Goal: Register for event/course

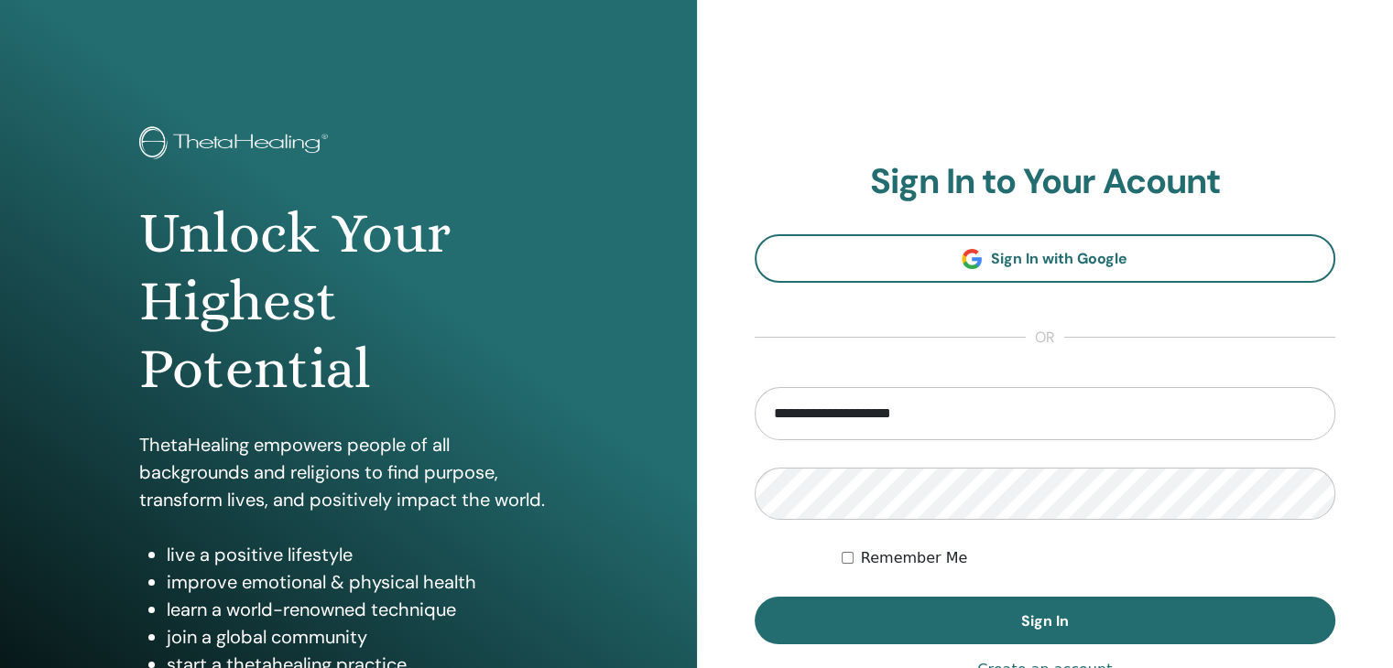
type input "**********"
click at [878, 558] on label "Remember Me" at bounding box center [914, 558] width 107 height 22
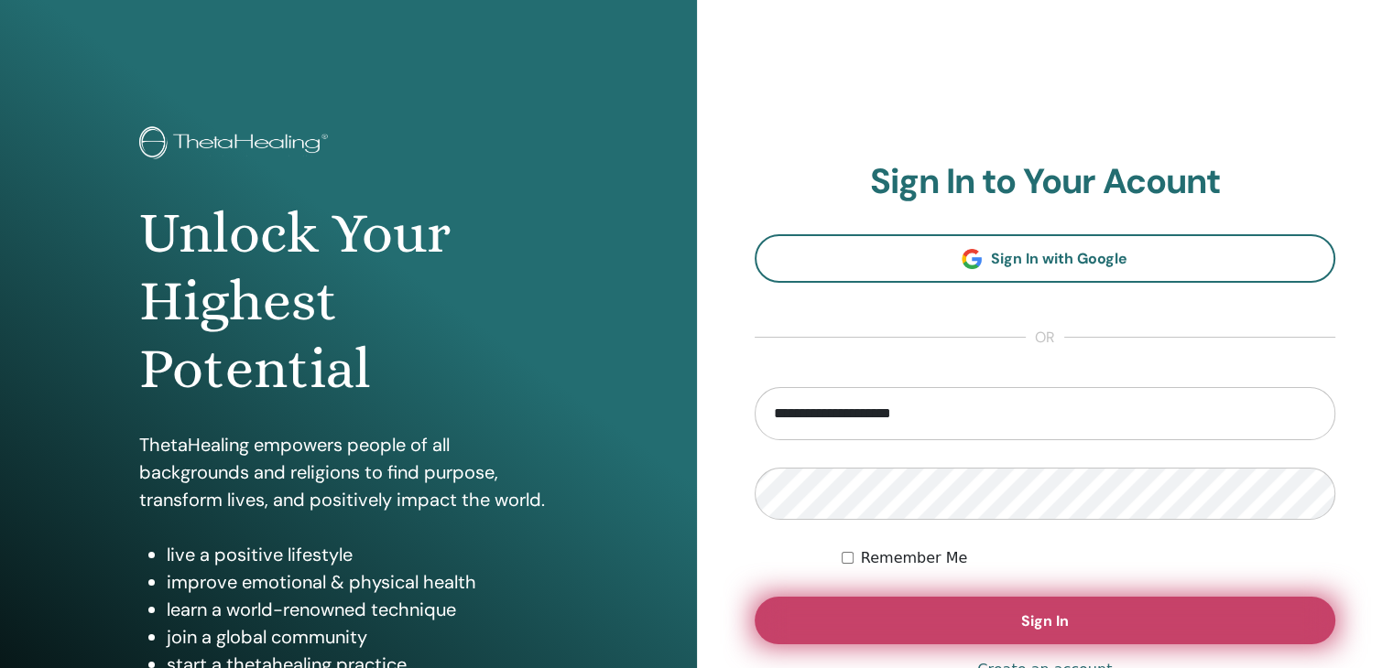
click at [1012, 611] on button "Sign In" at bounding box center [1044, 621] width 581 height 48
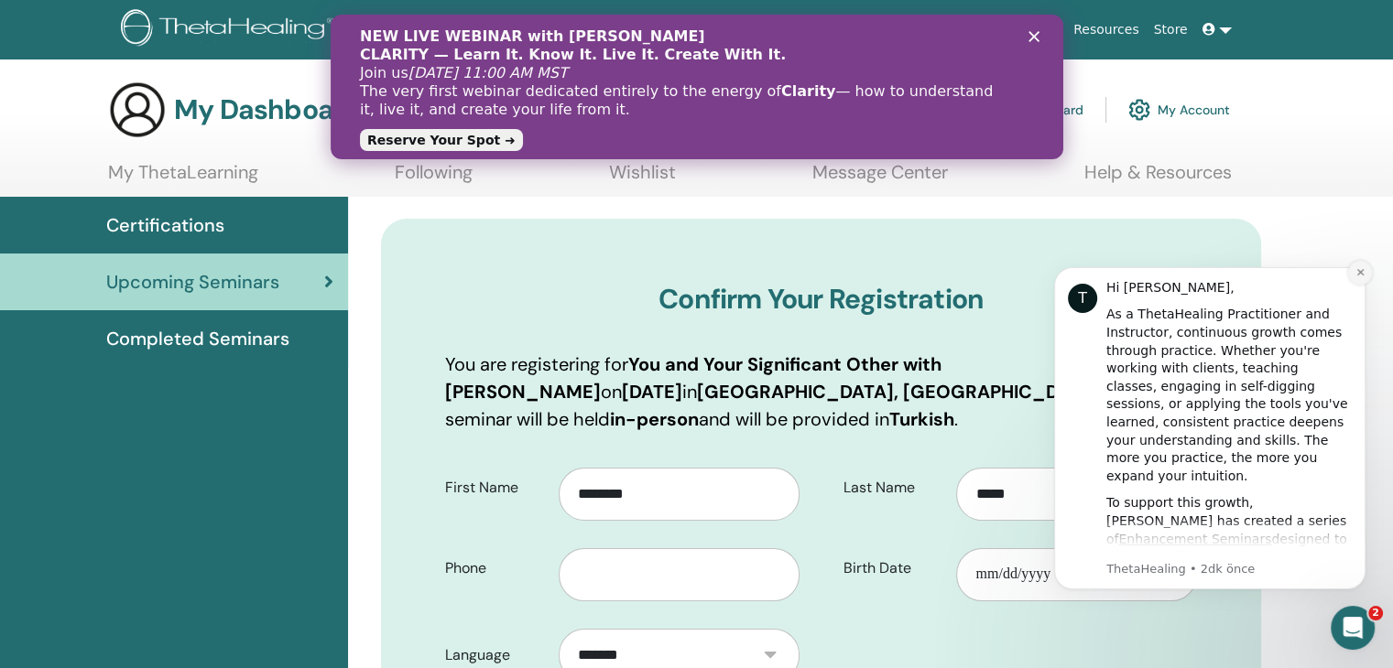
click at [1355, 273] on icon "Dismiss notification" at bounding box center [1360, 272] width 10 height 10
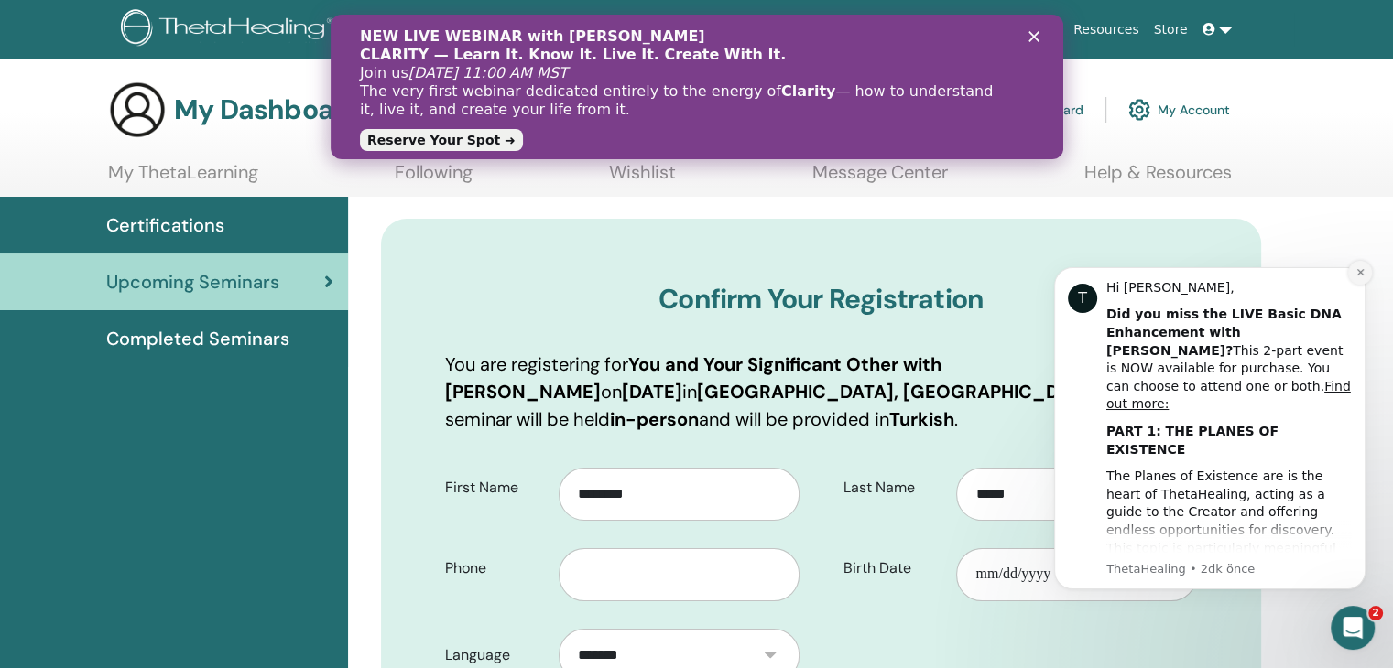
click at [1355, 276] on icon "Dismiss notification" at bounding box center [1360, 272] width 10 height 10
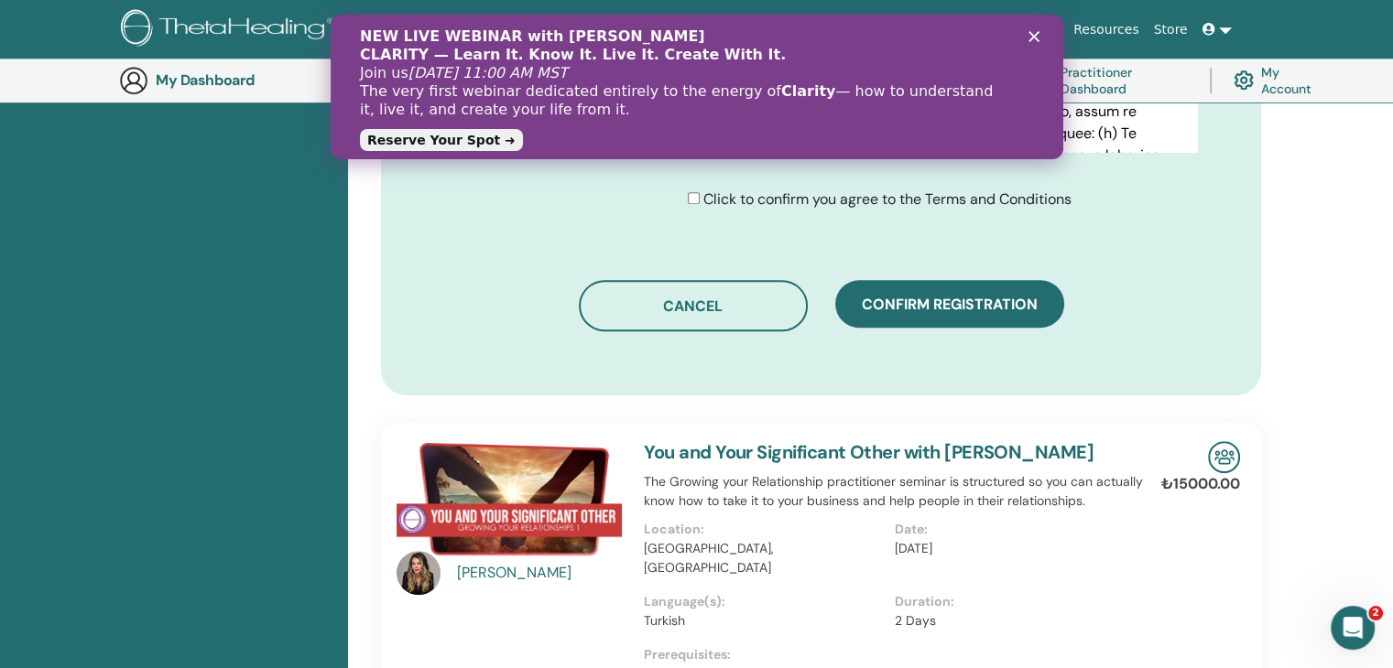
scroll to position [1051, 0]
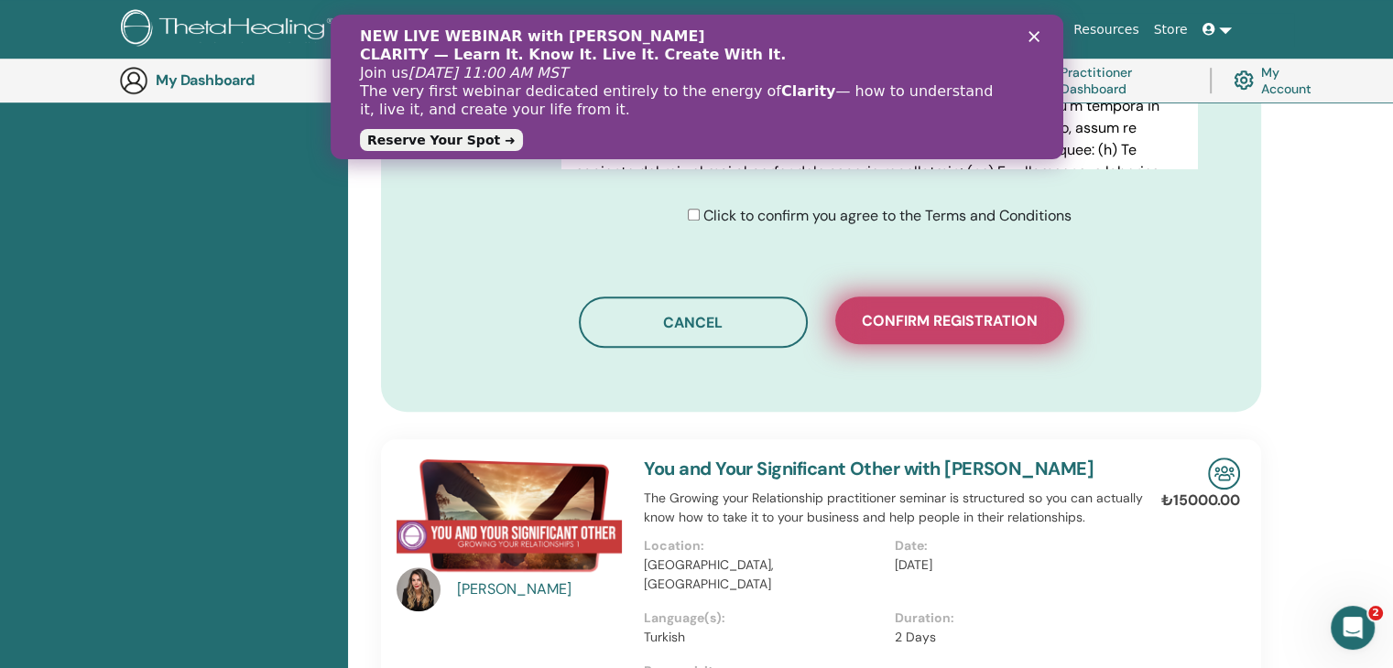
click at [948, 329] on button "Confirm registration" at bounding box center [949, 321] width 229 height 48
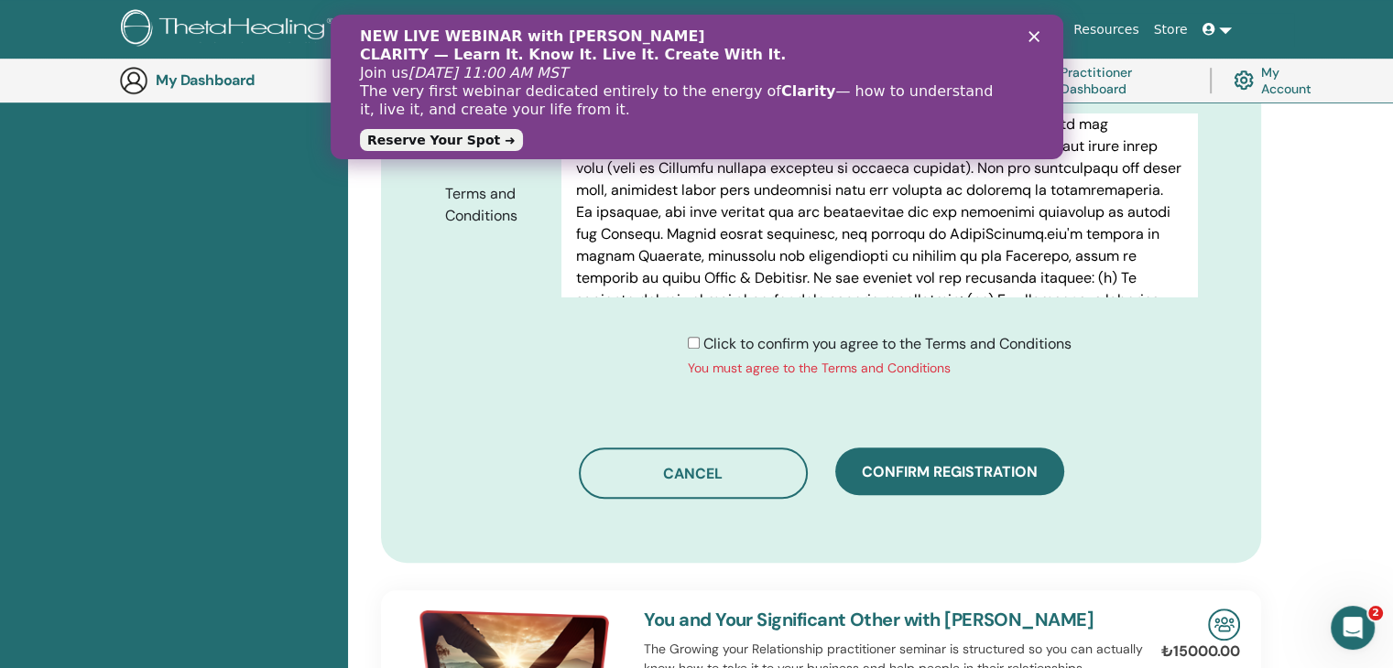
click at [959, 466] on span "Confirm registration" at bounding box center [950, 471] width 176 height 19
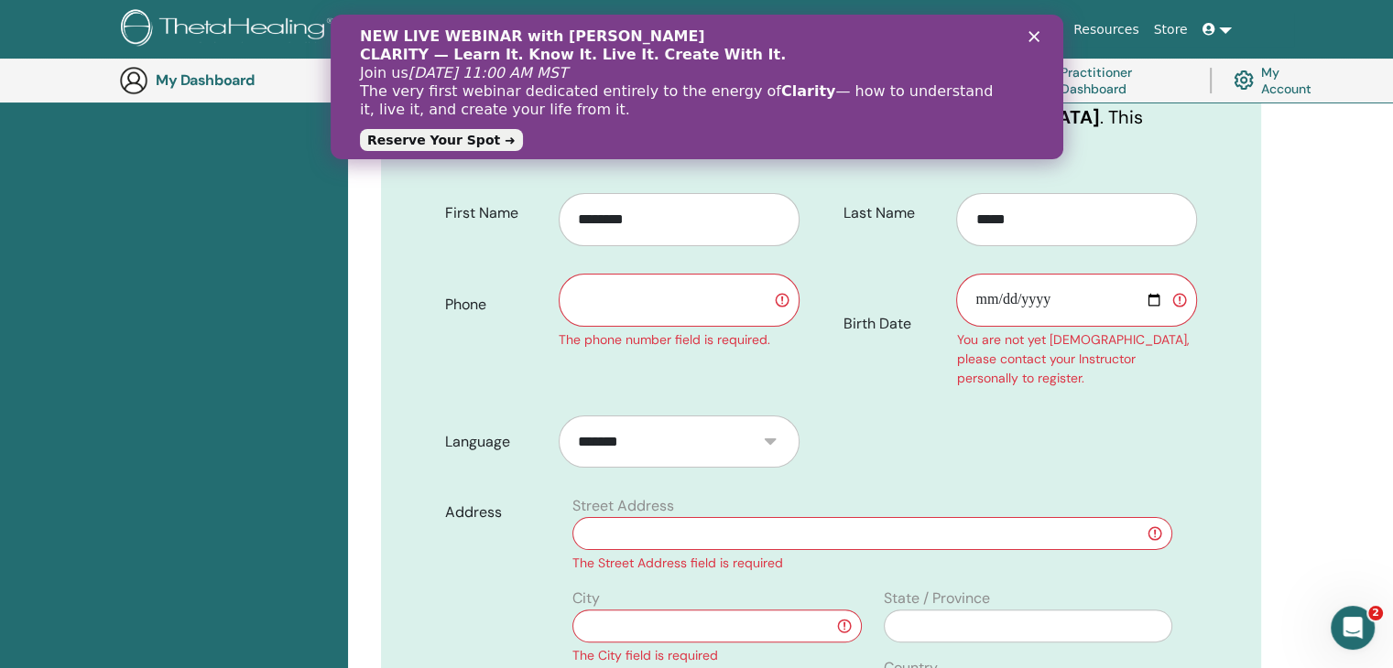
scroll to position [319, 0]
click at [674, 305] on input "text" at bounding box center [678, 300] width 241 height 53
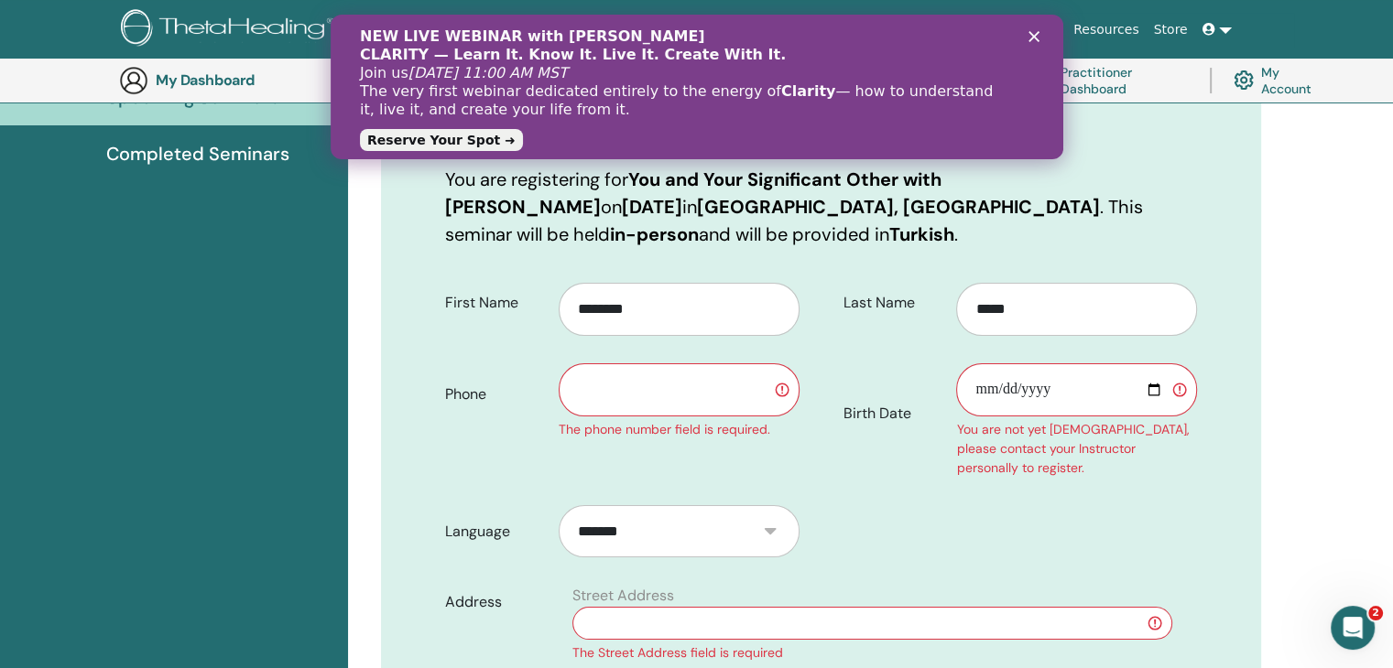
scroll to position [136, 0]
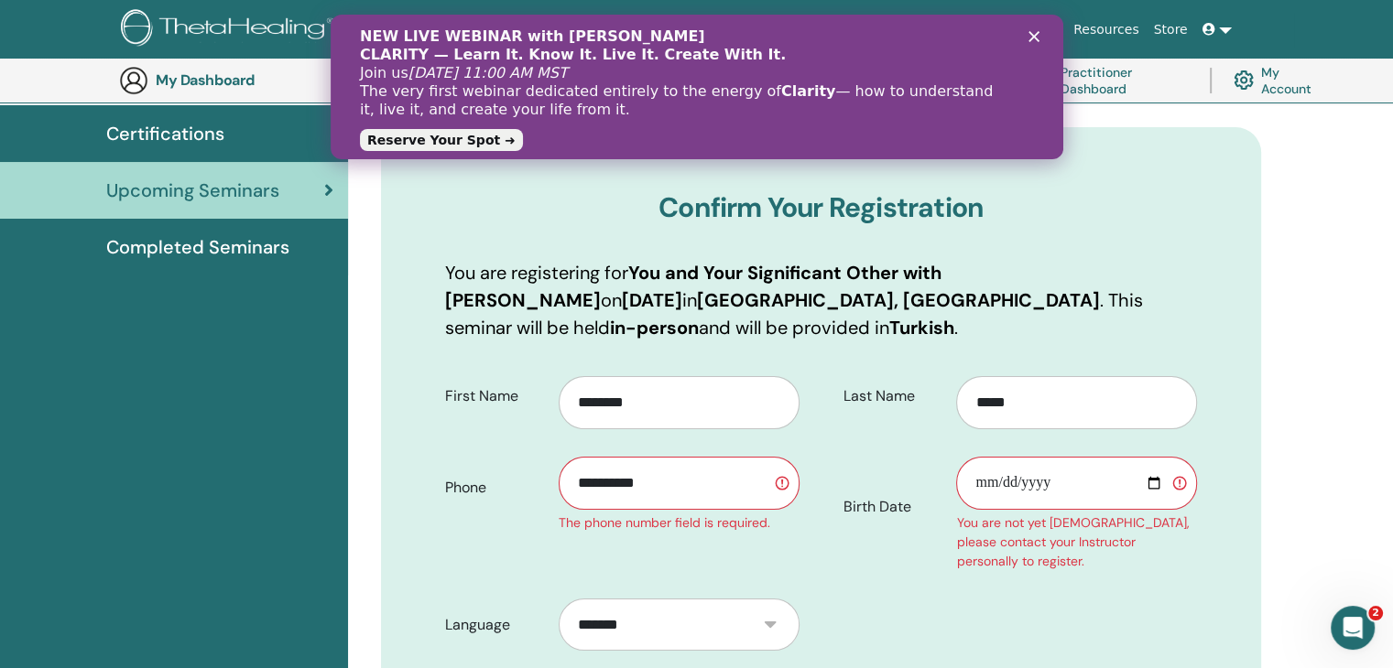
type input "**********"
click at [993, 480] on input "Birth Date" at bounding box center [1076, 483] width 241 height 53
click at [982, 482] on input "Birth Date" at bounding box center [1076, 483] width 241 height 53
type input "**********"
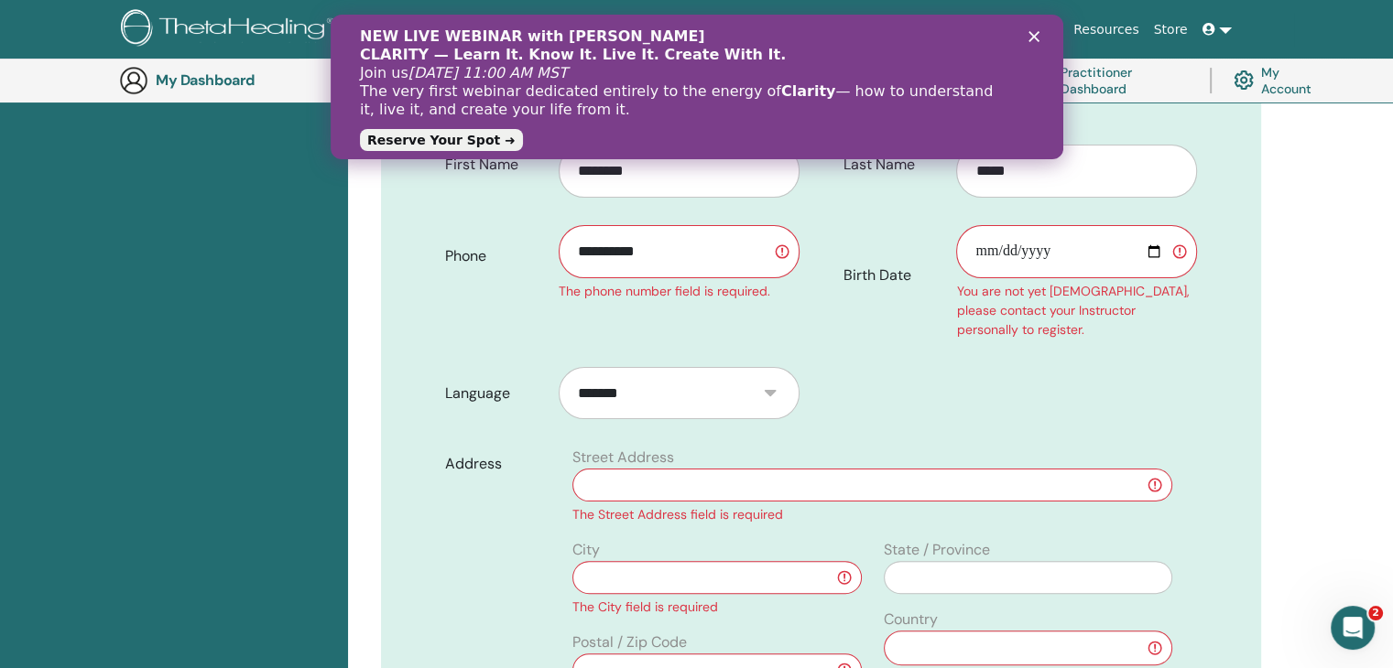
scroll to position [593, 0]
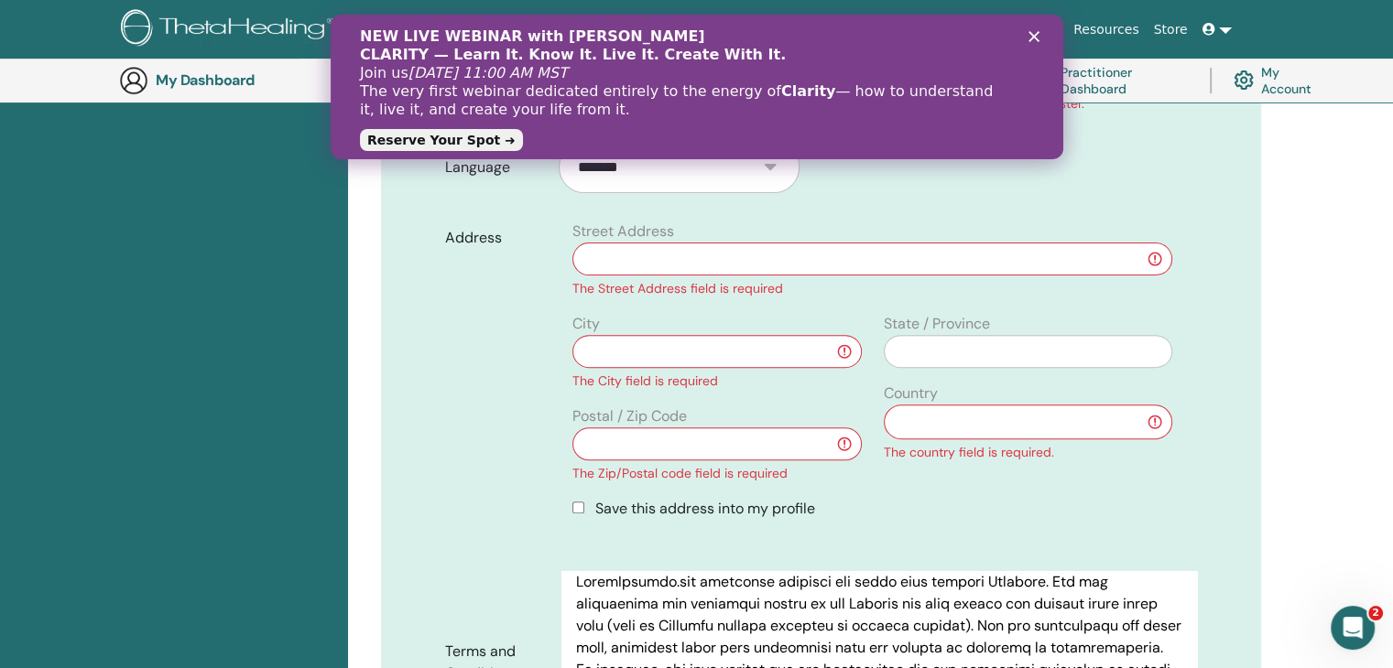
click at [658, 263] on input "text" at bounding box center [872, 259] width 600 height 33
click at [758, 348] on input "text" at bounding box center [716, 351] width 288 height 33
type input "*****"
click at [699, 423] on div "Postal / Zip Code The Zip/Postal code field is required" at bounding box center [716, 445] width 310 height 78
click at [696, 441] on input "text" at bounding box center [716, 444] width 288 height 33
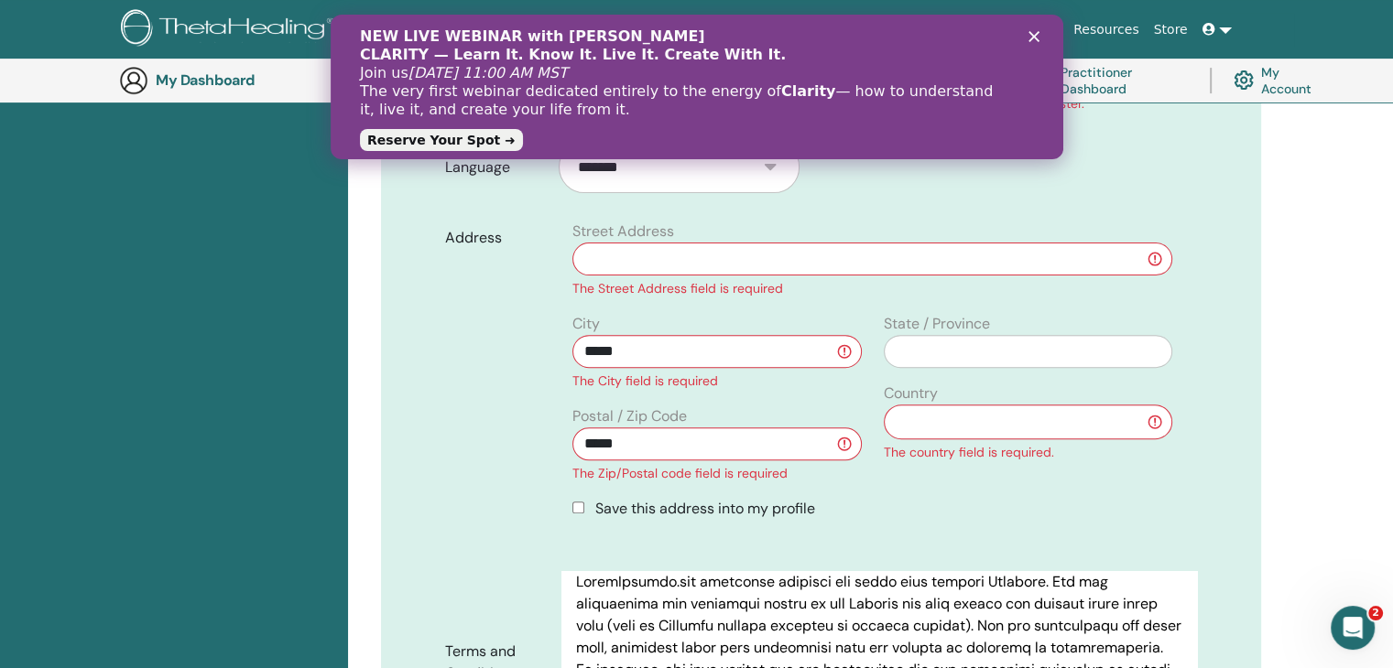
type input "*****"
click at [928, 403] on label "Country" at bounding box center [910, 394] width 54 height 22
click at [934, 415] on select "**********" at bounding box center [1027, 422] width 288 height 35
select select "**"
click at [883, 405] on select "**********" at bounding box center [1027, 422] width 288 height 35
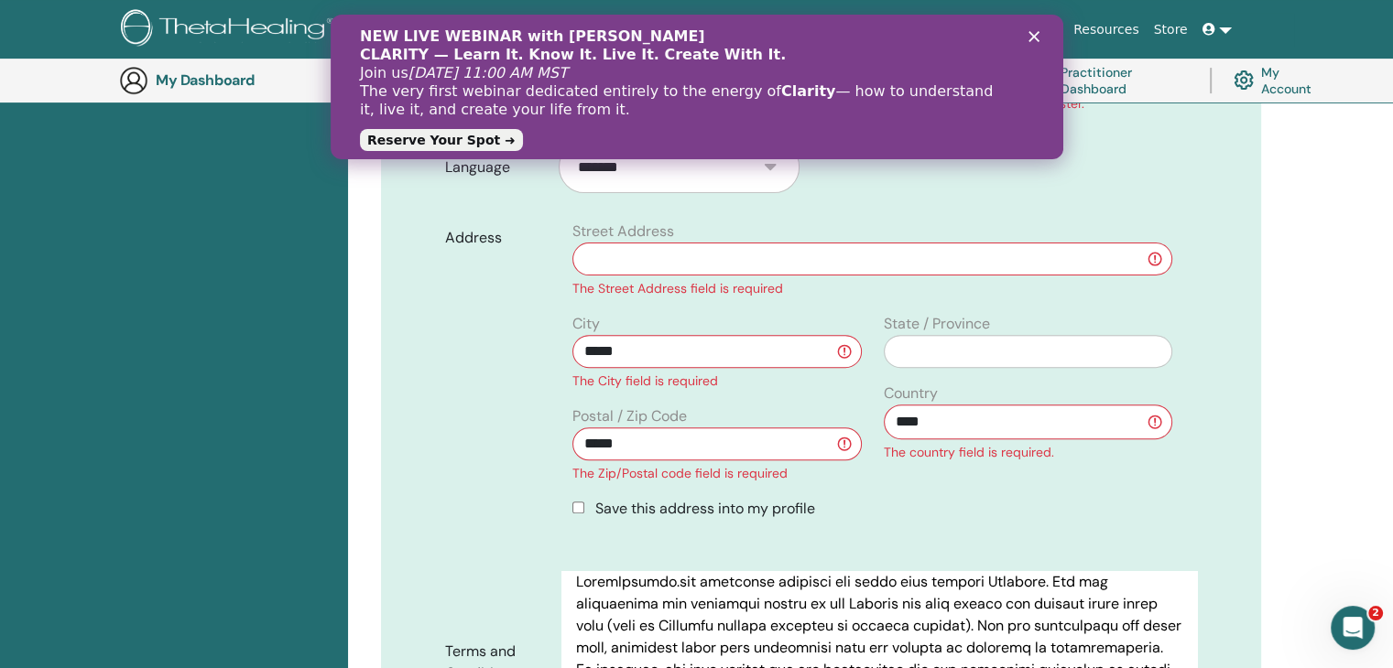
click at [767, 265] on input "text" at bounding box center [872, 259] width 600 height 33
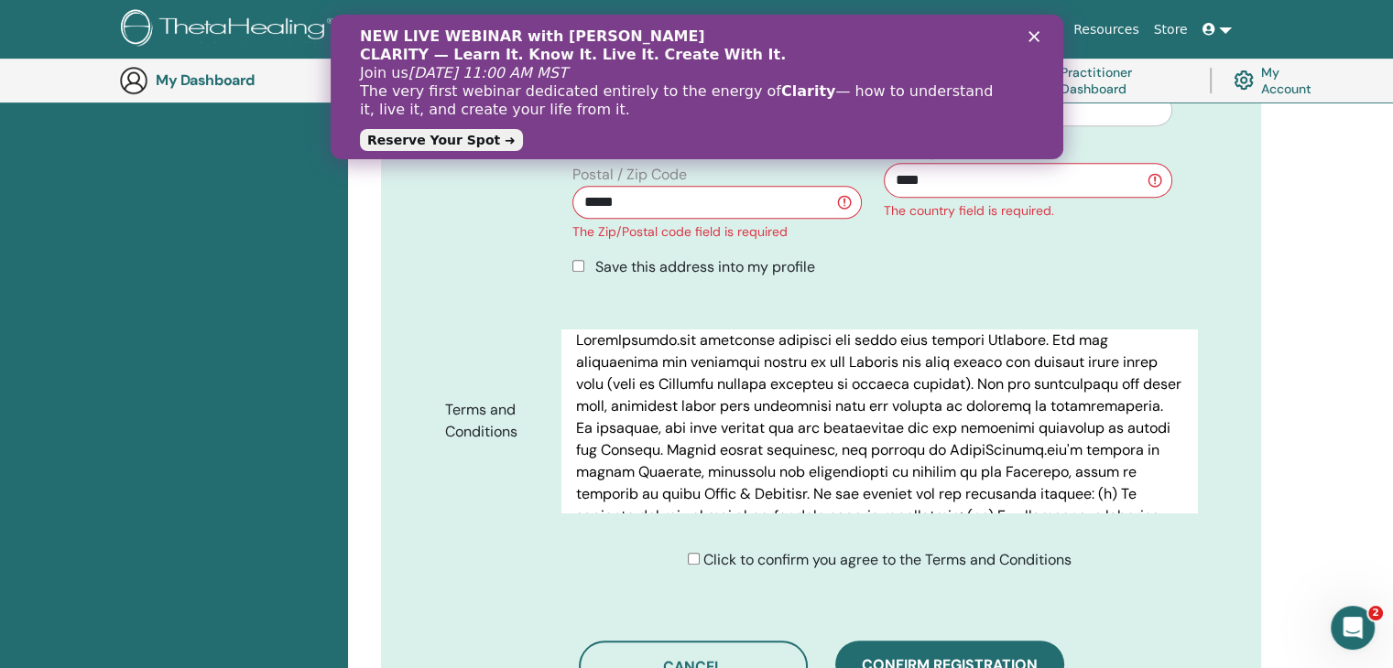
scroll to position [776, 0]
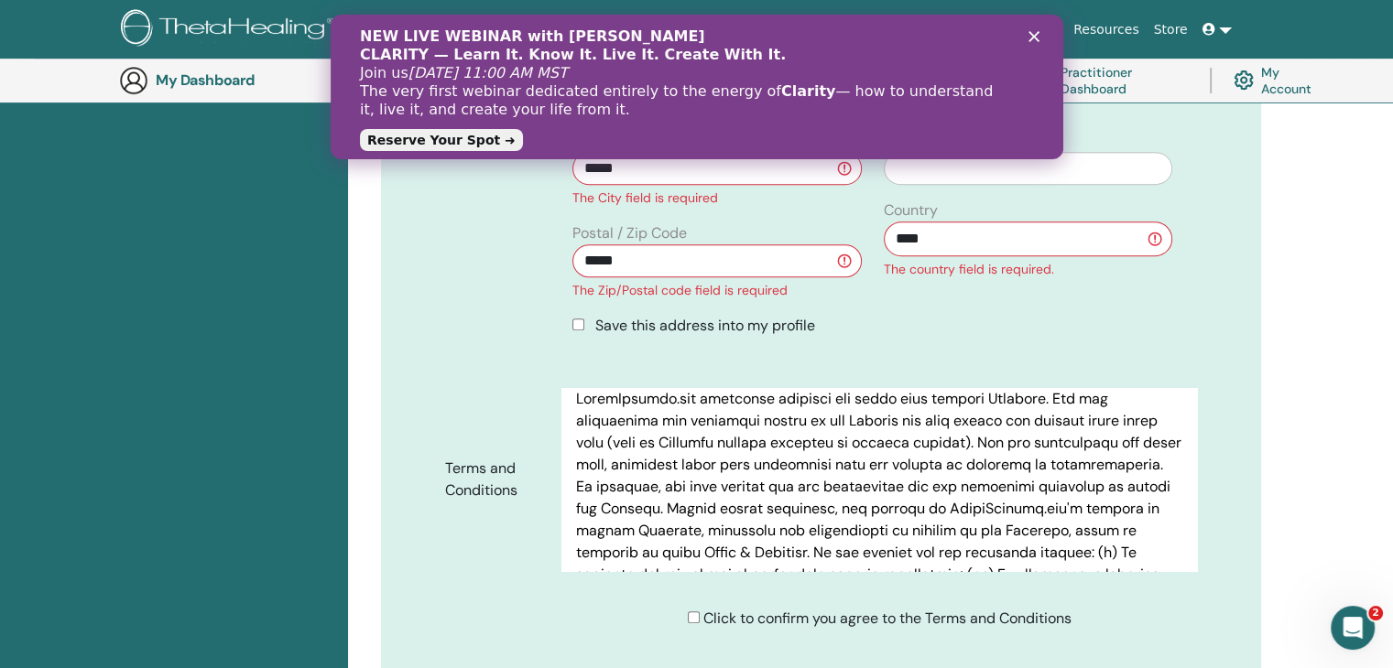
type input "**********"
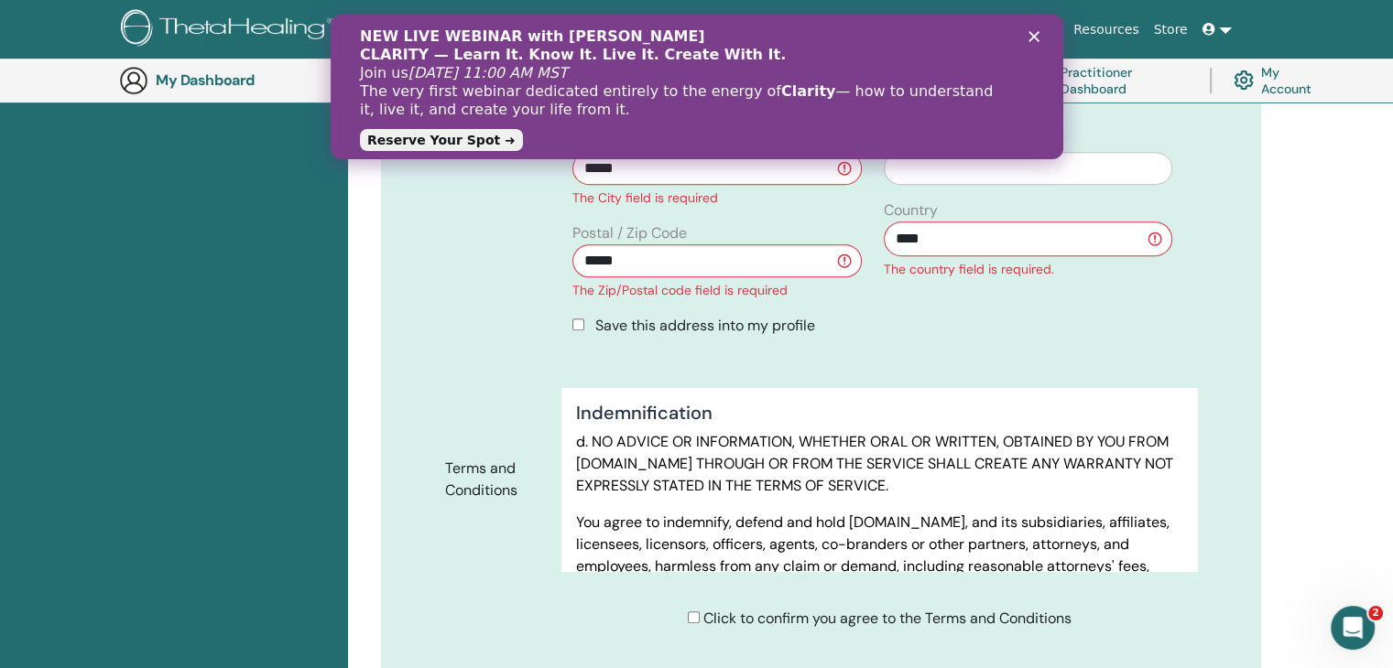
scroll to position [9187, 0]
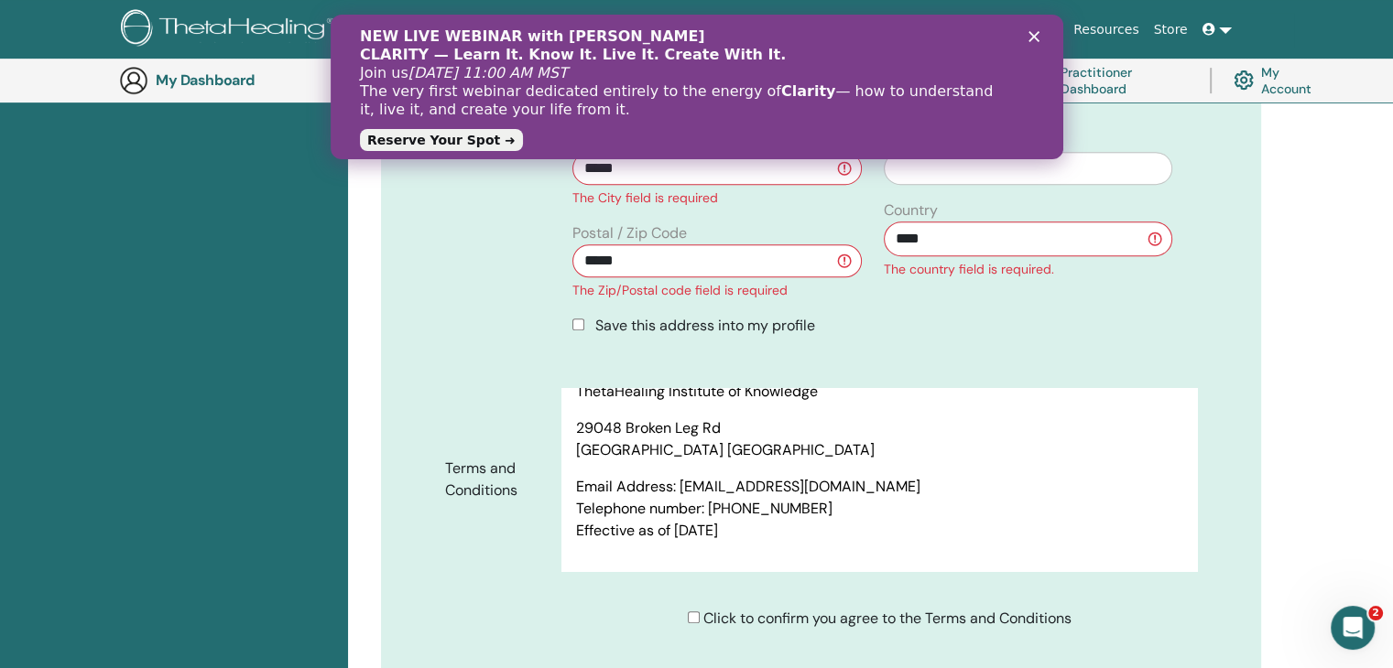
click at [1223, 470] on div "**********" at bounding box center [821, 150] width 880 height 1329
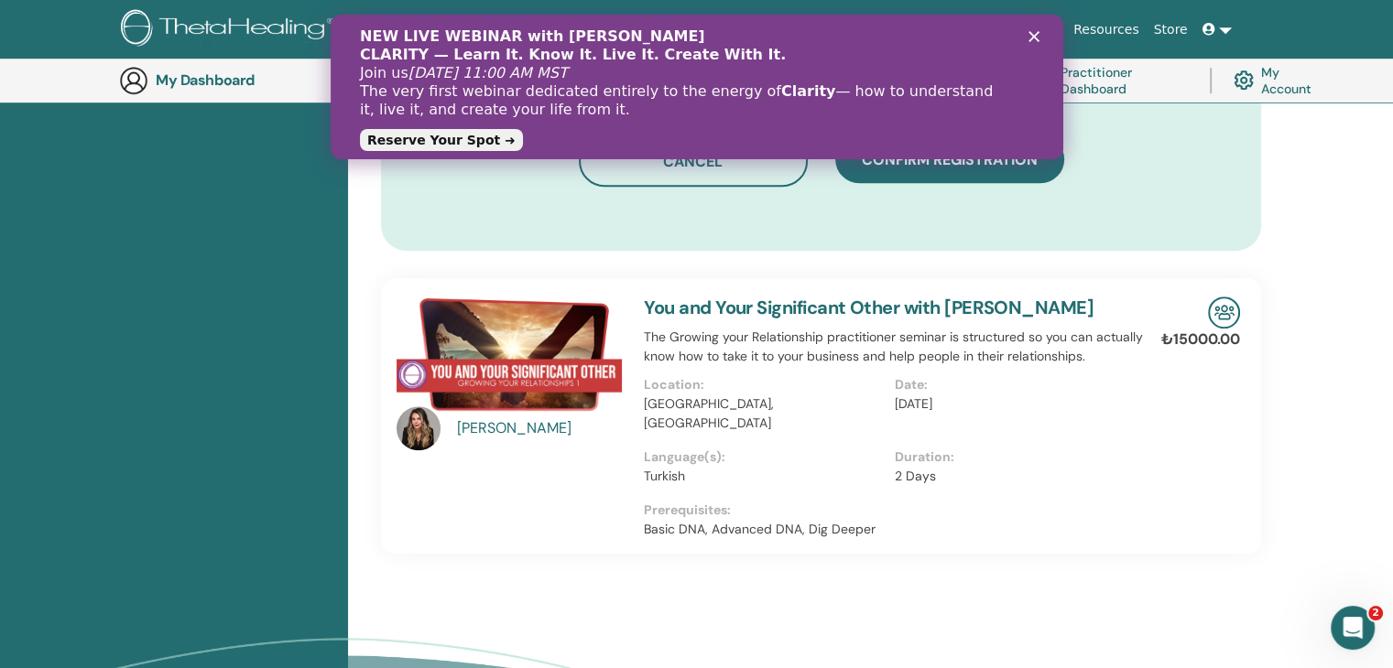
scroll to position [1234, 0]
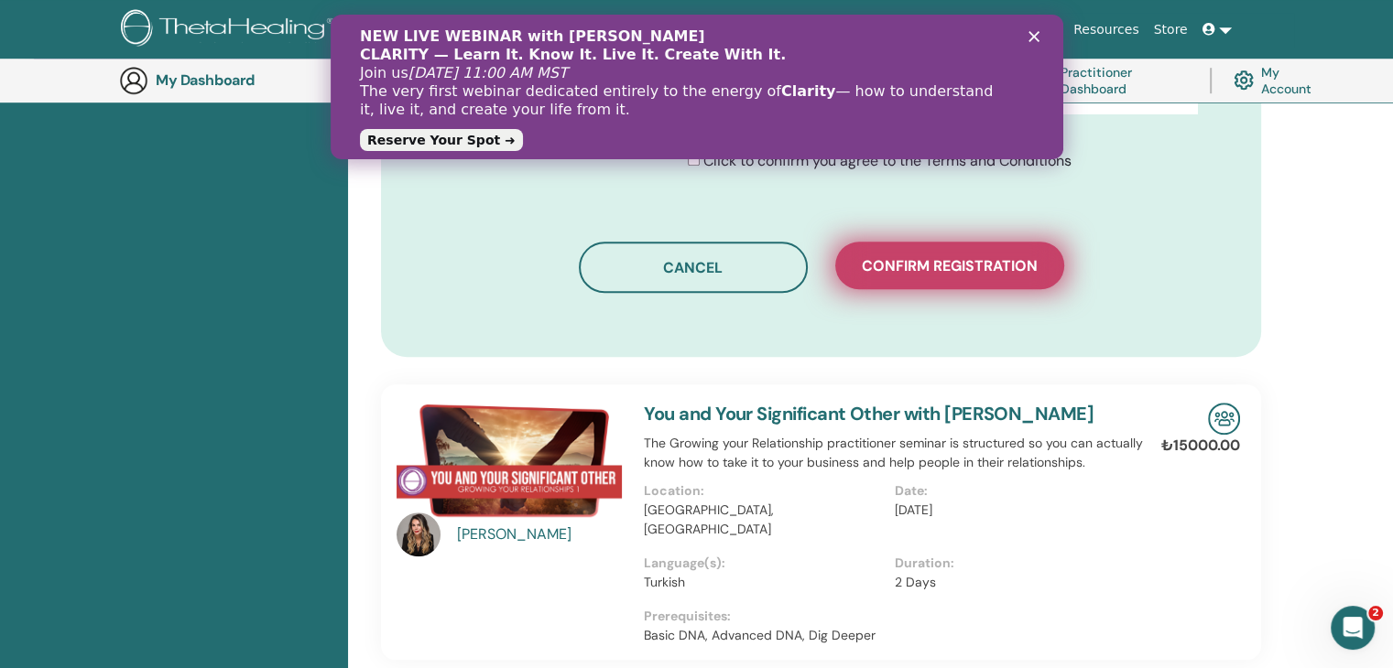
click at [976, 268] on span "Confirm registration" at bounding box center [950, 265] width 176 height 19
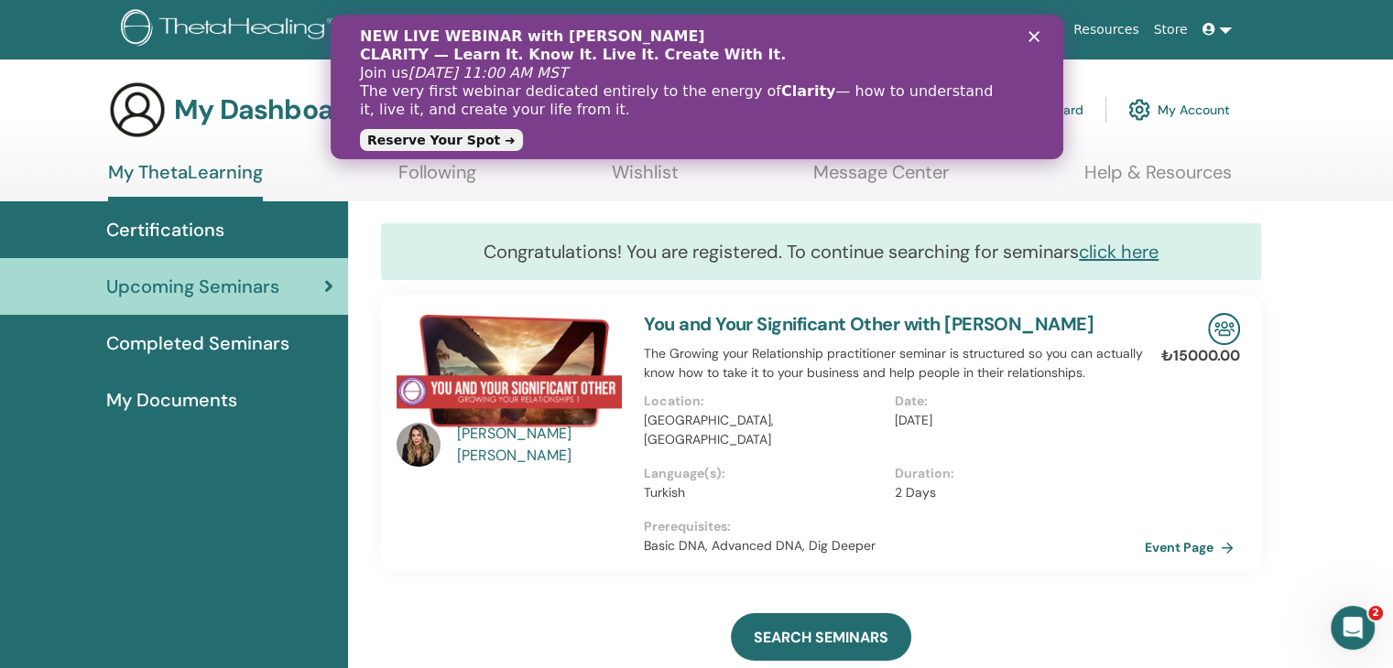
click at [486, 369] on img at bounding box center [508, 370] width 225 height 115
click at [1035, 38] on icon "Kapat" at bounding box center [1032, 36] width 11 height 11
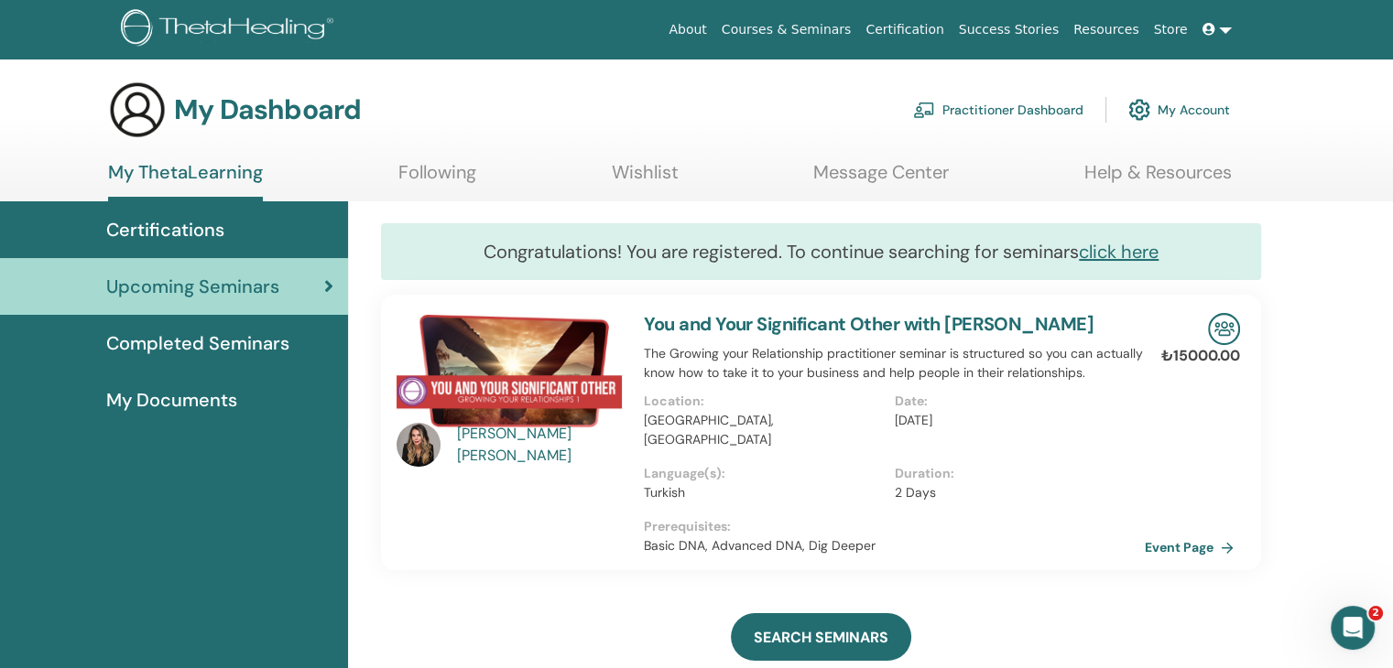
click at [473, 350] on img at bounding box center [508, 370] width 225 height 115
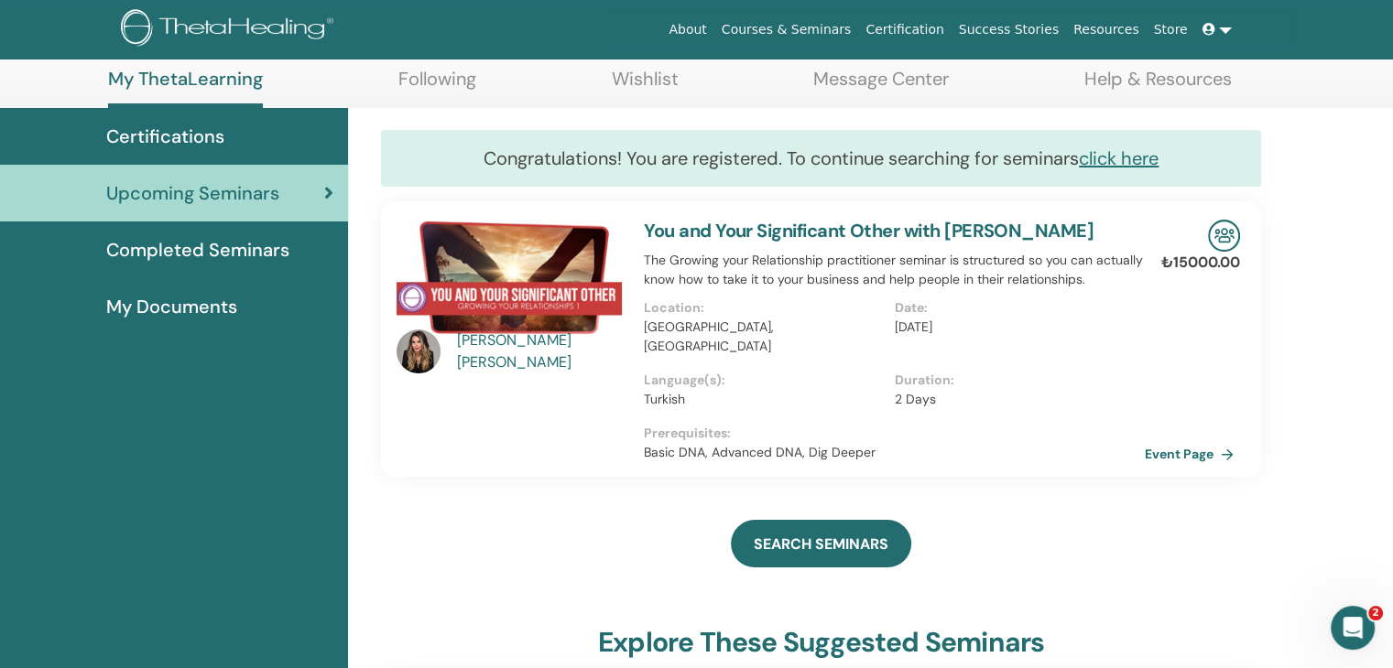
scroll to position [414, 0]
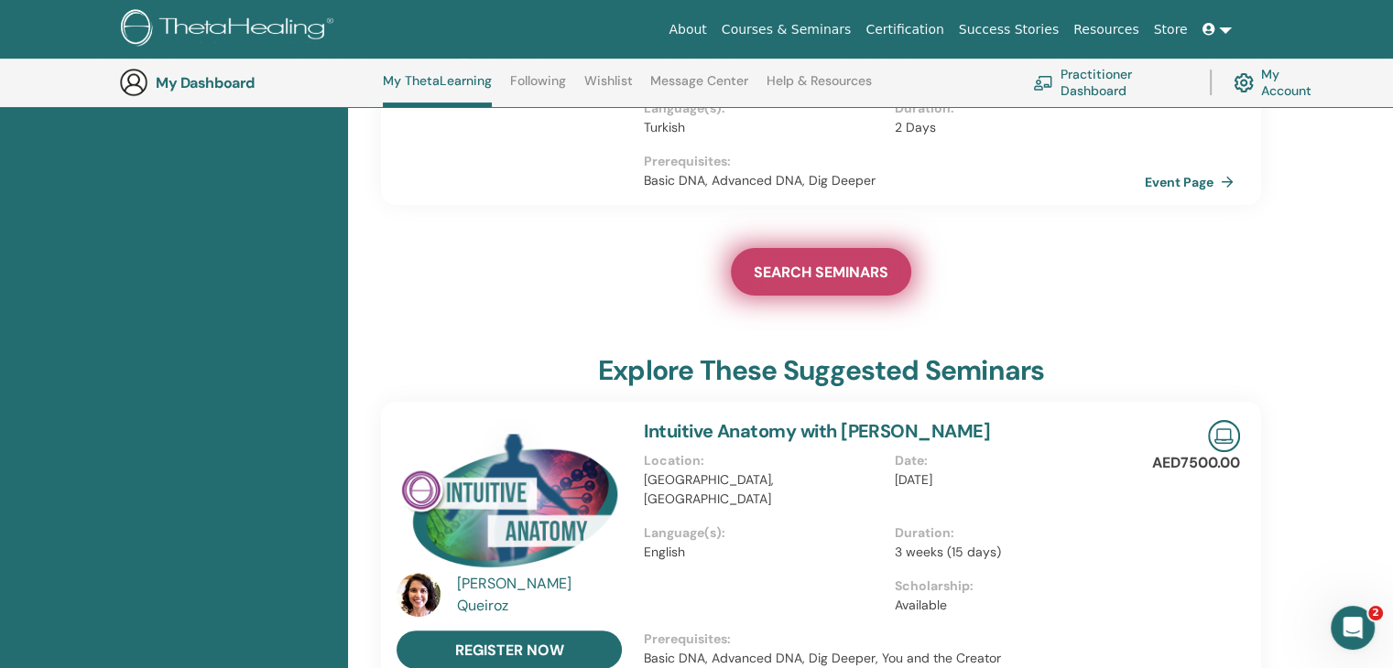
click at [818, 279] on span "SEARCH SEMINARS" at bounding box center [820, 272] width 135 height 19
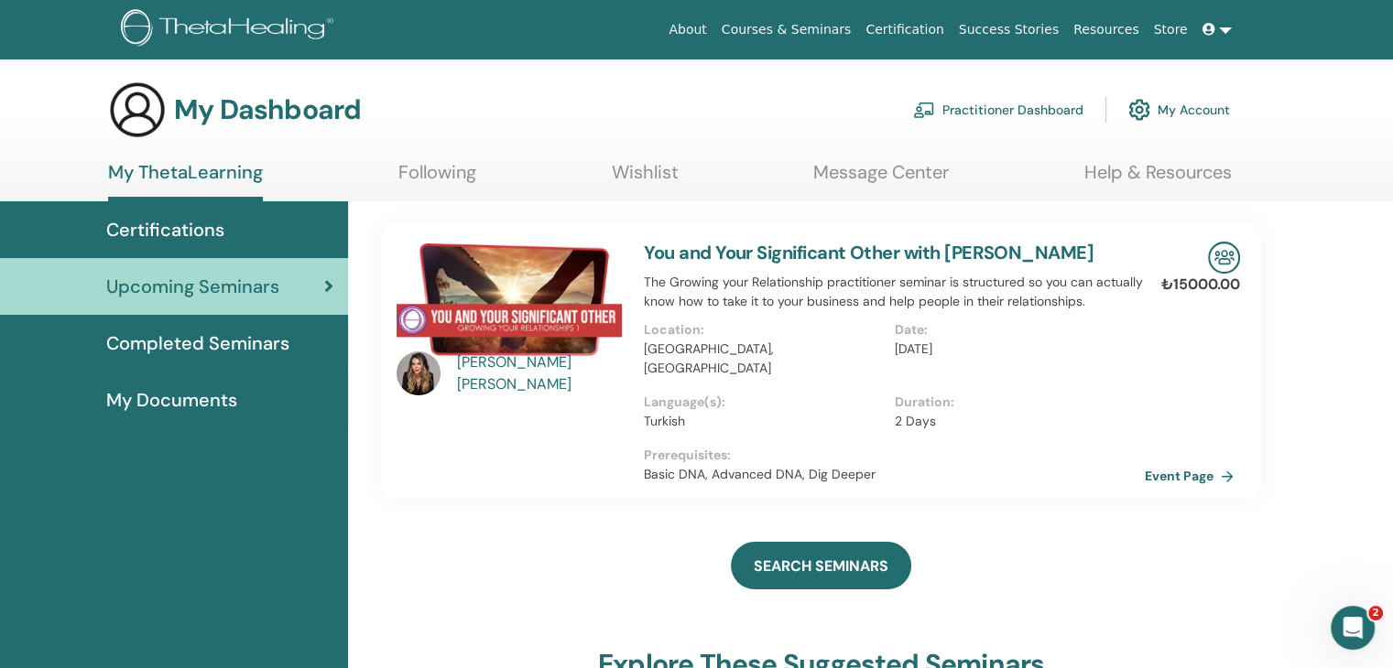
click at [171, 232] on span "Certifications" at bounding box center [165, 229] width 118 height 27
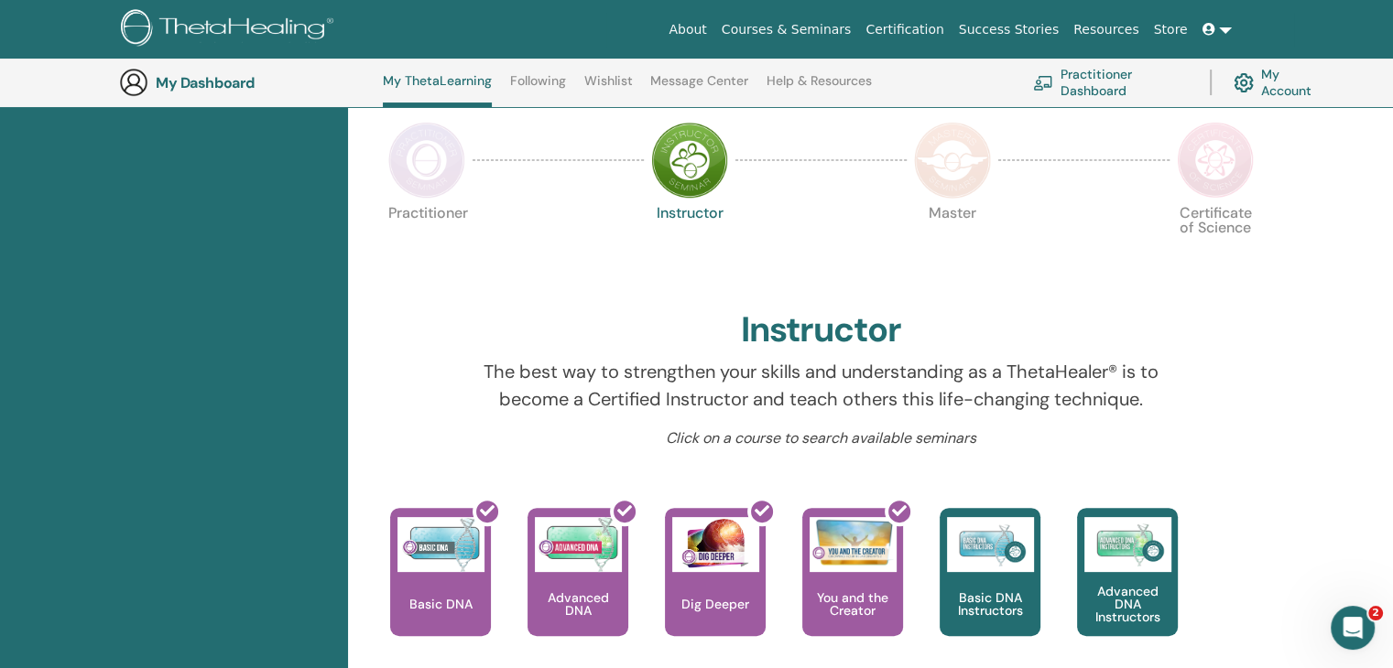
scroll to position [414, 0]
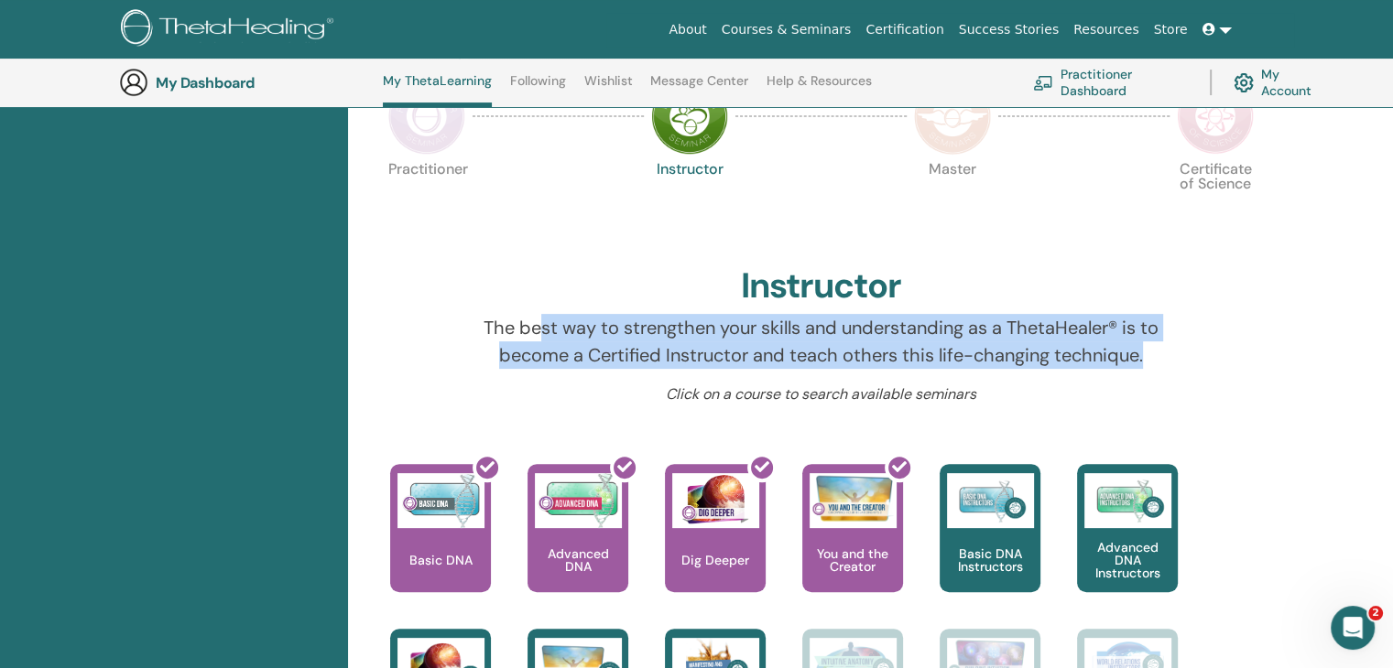
drag, startPoint x: 535, startPoint y: 335, endPoint x: 1197, endPoint y: 356, distance: 662.3
click at [1197, 356] on div "The best way to strengthen your skills and understanding as a ThetaHealer® is t…" at bounding box center [821, 349] width 756 height 70
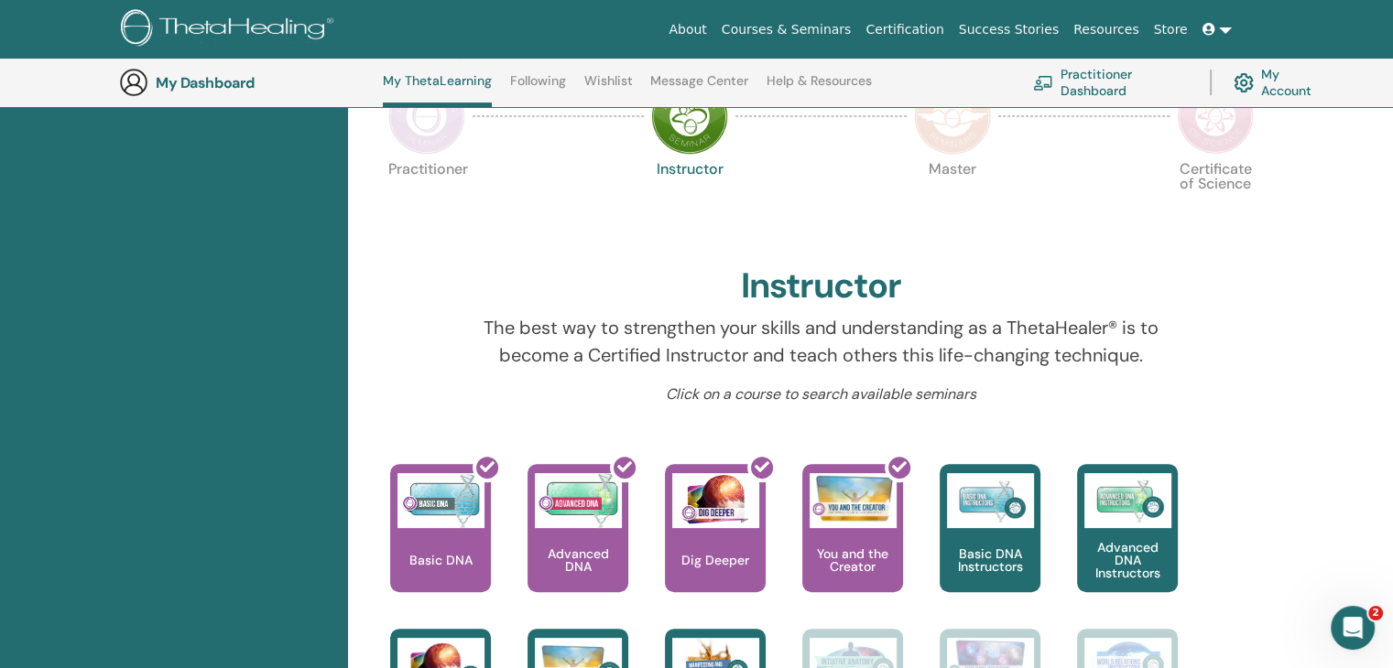
click at [1220, 370] on div at bounding box center [1236, 349] width 76 height 70
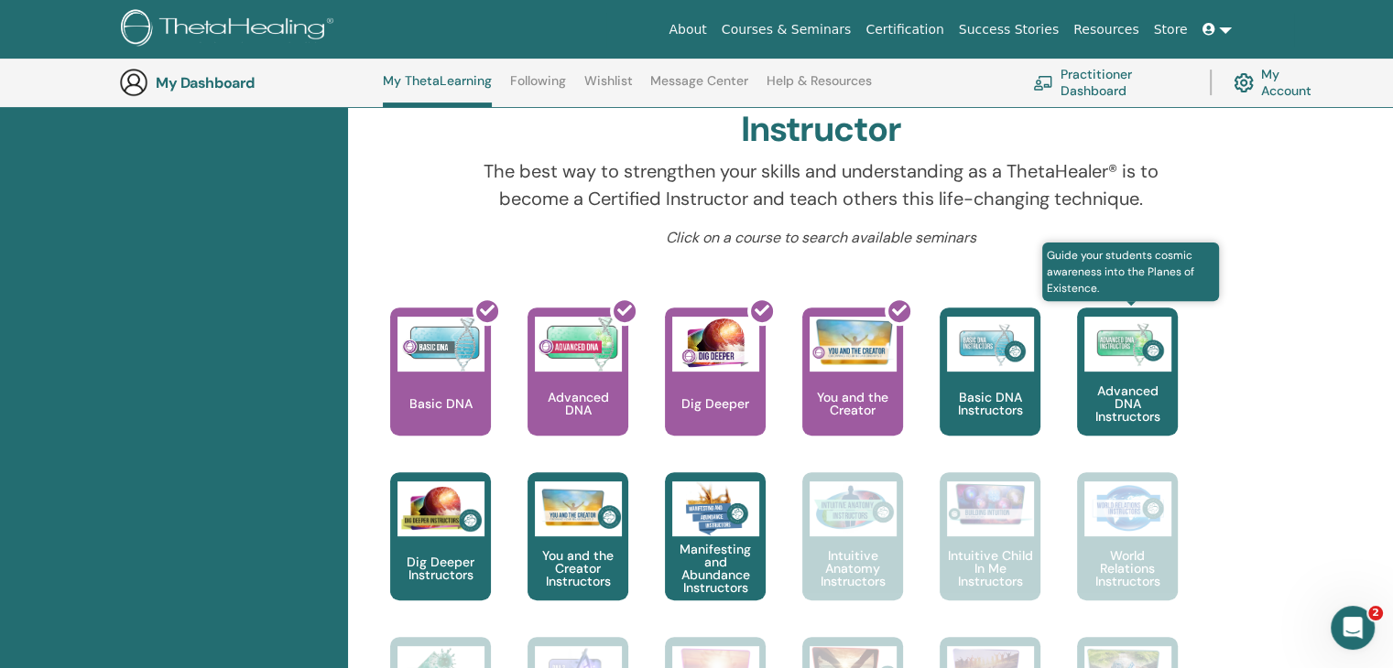
scroll to position [597, 0]
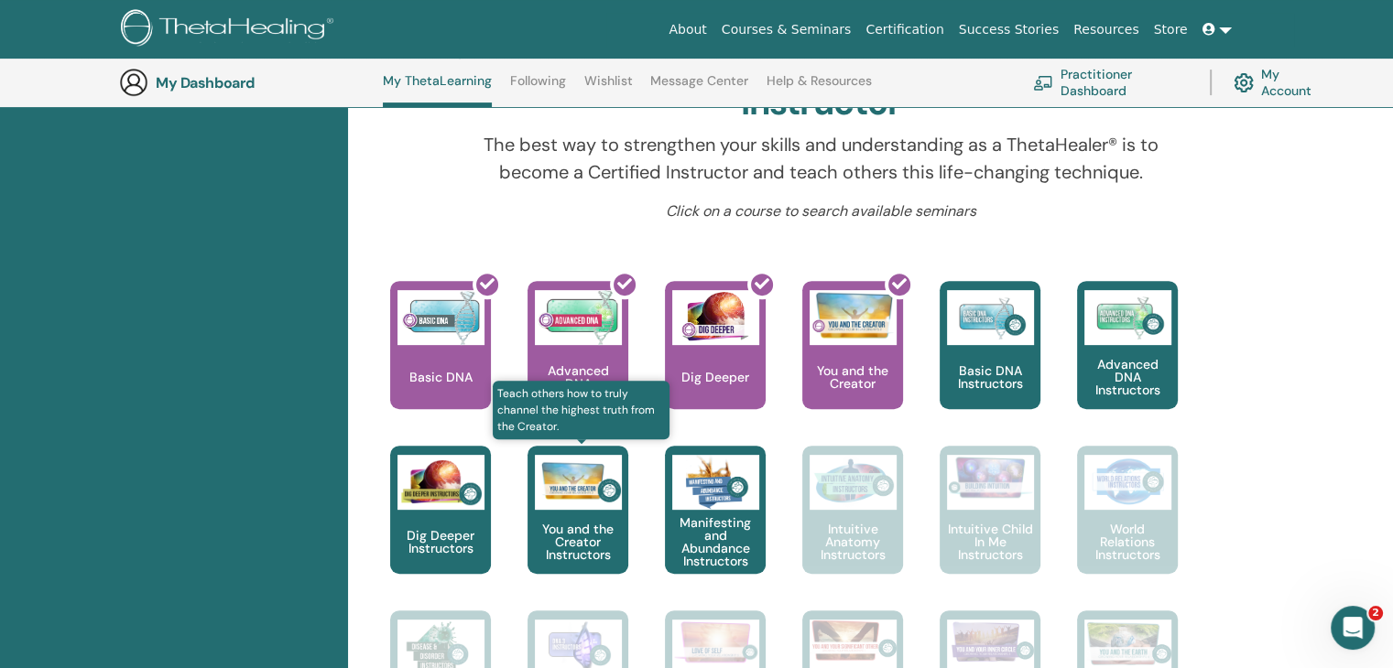
click at [572, 503] on img at bounding box center [578, 482] width 87 height 55
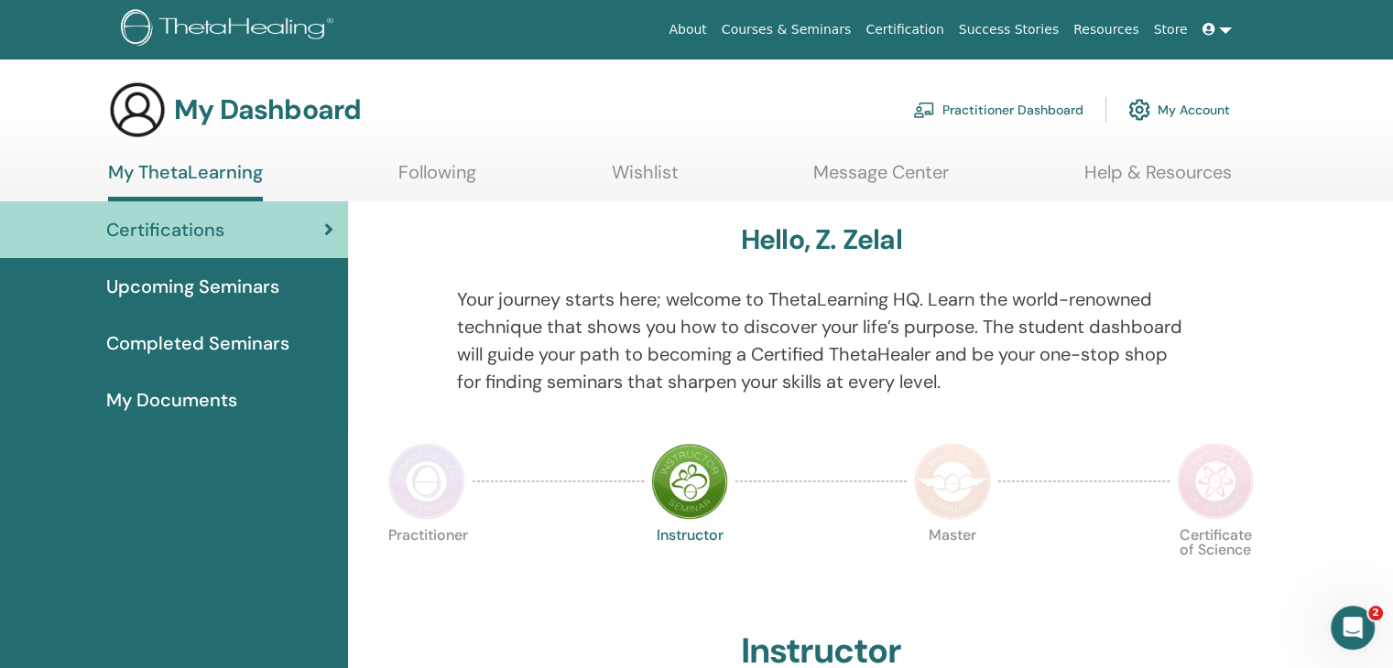
click at [211, 290] on span "Upcoming Seminars" at bounding box center [192, 286] width 173 height 27
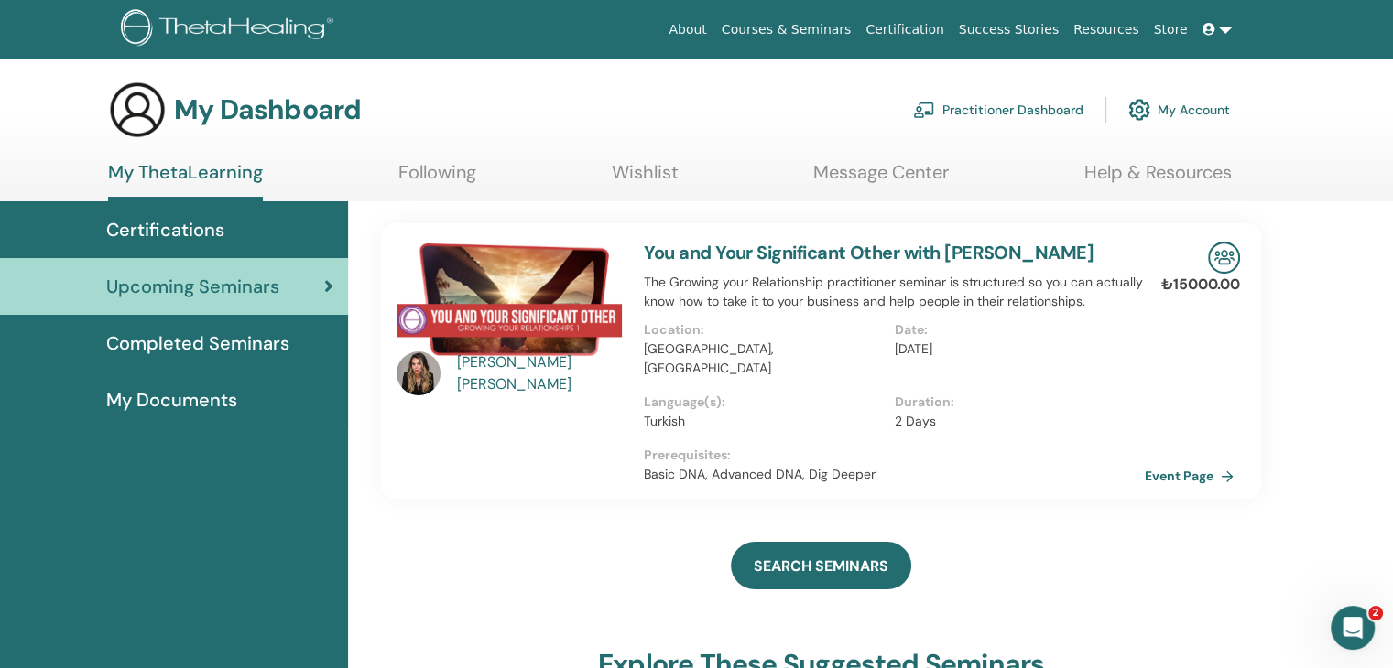
click at [201, 339] on span "Completed Seminars" at bounding box center [197, 343] width 183 height 27
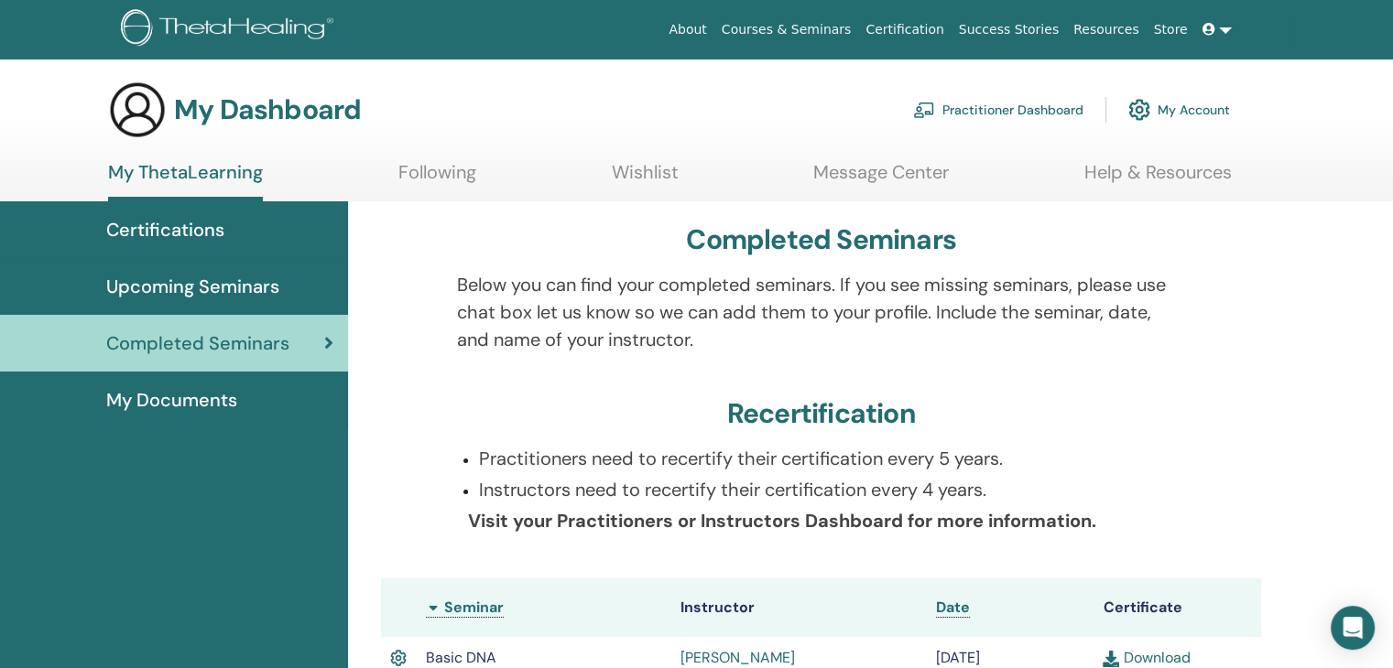
click at [198, 287] on span "Upcoming Seminars" at bounding box center [192, 286] width 173 height 27
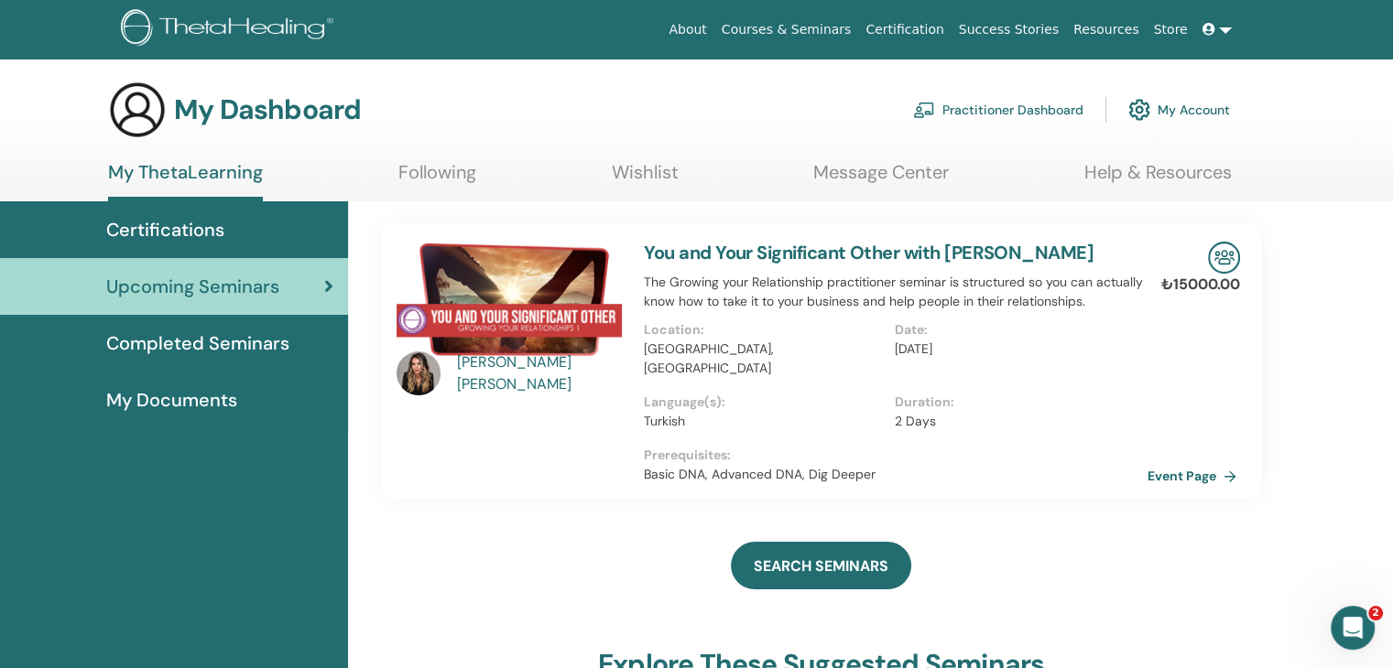
click at [1178, 477] on link "Event Page" at bounding box center [1195, 475] width 96 height 27
click at [1223, 266] on img at bounding box center [1224, 258] width 32 height 32
click at [493, 370] on div "Ayşe Gül Karataş Demirdelen" at bounding box center [541, 374] width 169 height 44
click at [425, 376] on img at bounding box center [418, 374] width 44 height 44
click at [223, 342] on span "Completed Seminars" at bounding box center [197, 343] width 183 height 27
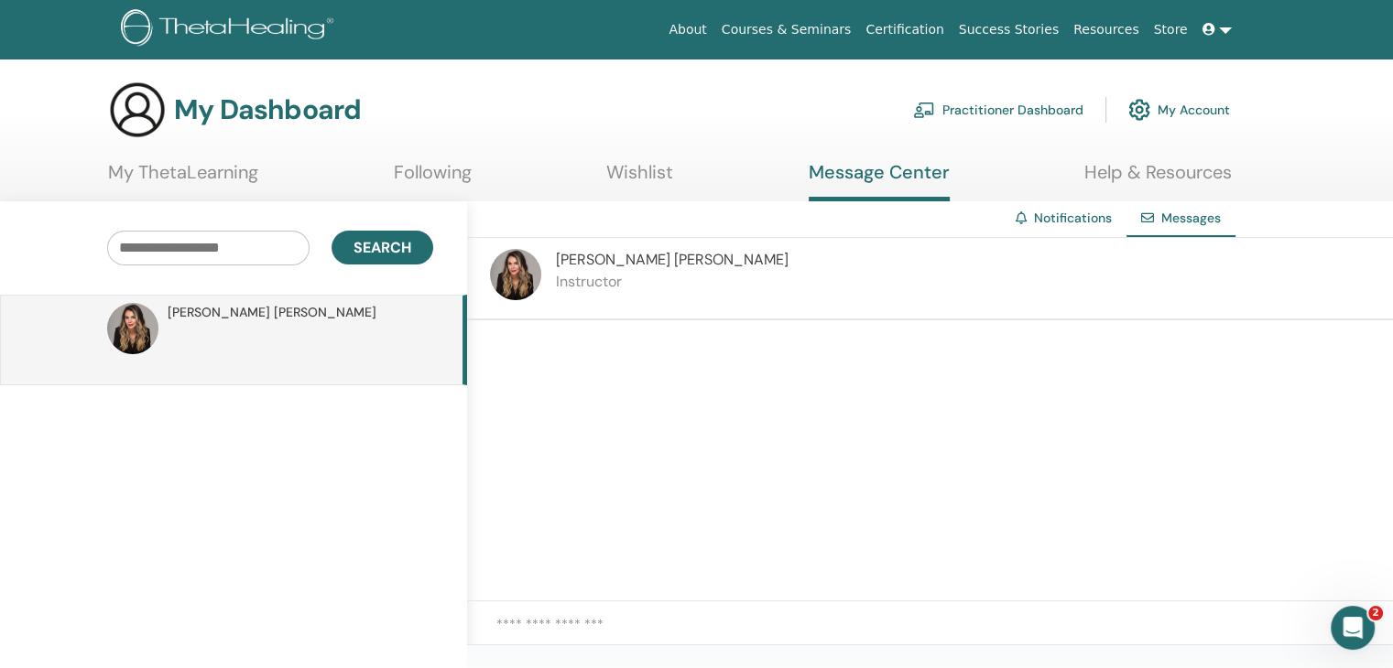
click at [595, 288] on p "Instructor" at bounding box center [672, 282] width 233 height 22
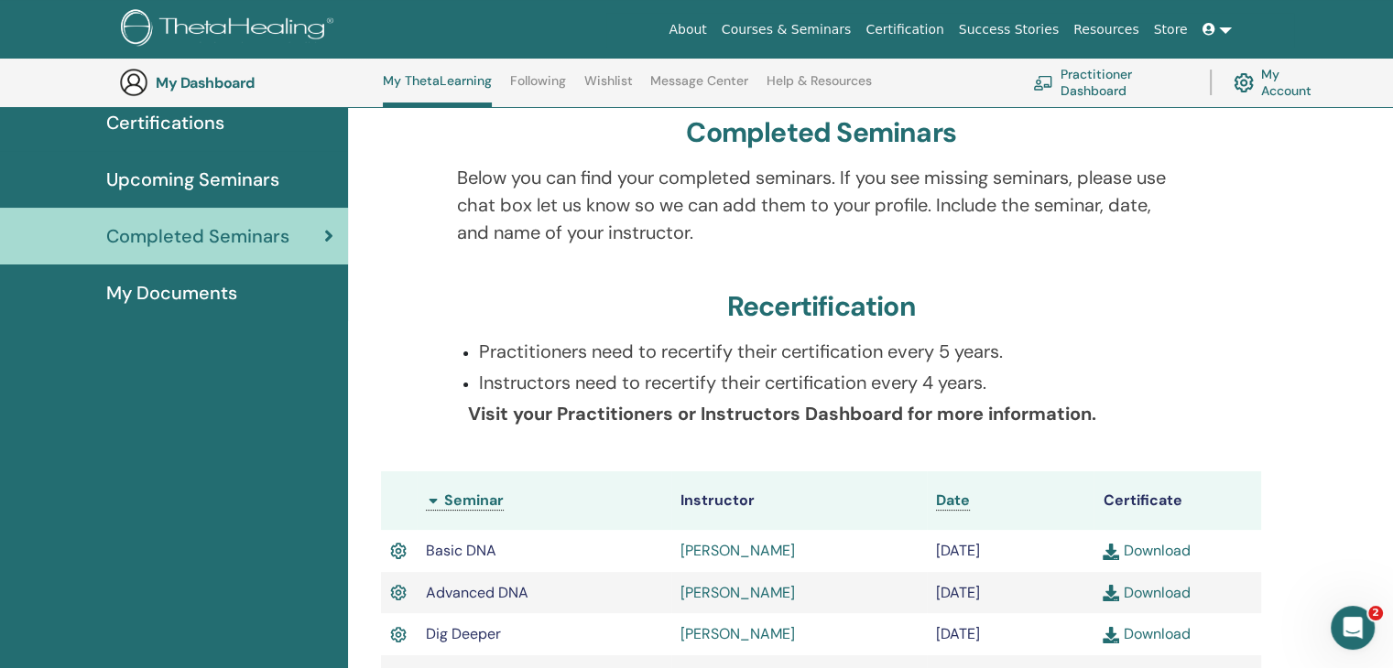
scroll to position [139, 0]
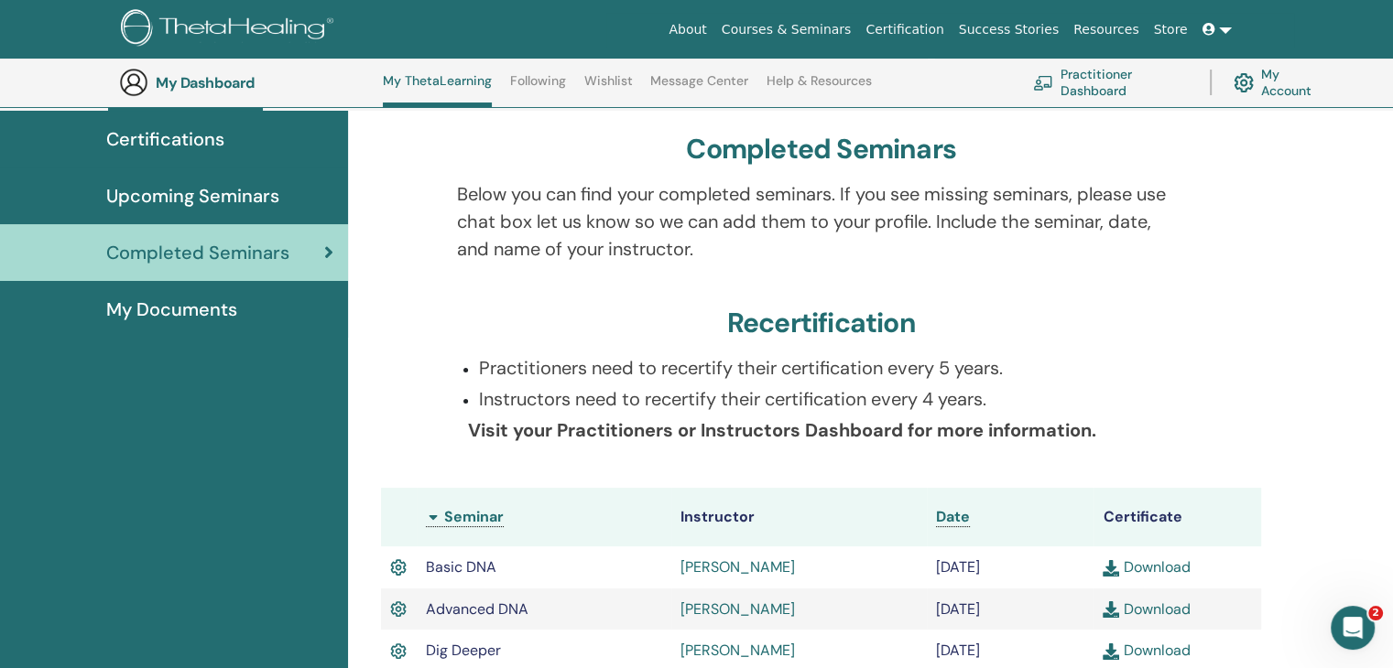
drag, startPoint x: 516, startPoint y: 427, endPoint x: 929, endPoint y: 433, distance: 413.0
click at [929, 438] on b "Visit your Practitioners or Instructors Dashboard for more information." at bounding box center [782, 430] width 628 height 24
drag, startPoint x: 912, startPoint y: 425, endPoint x: 319, endPoint y: 352, distance: 597.8
click at [910, 425] on b "Visit your Practitioners or Instructors Dashboard for more information." at bounding box center [782, 430] width 628 height 24
click at [146, 307] on span "My Documents" at bounding box center [171, 309] width 131 height 27
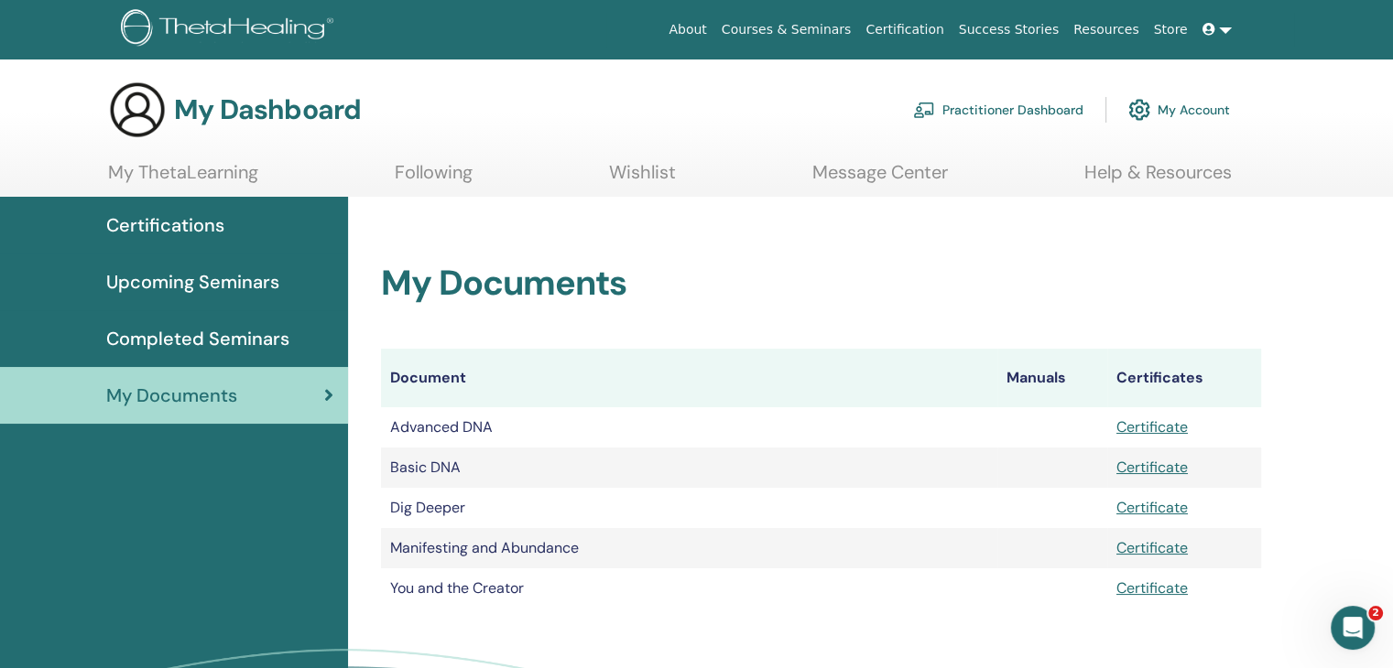
click at [197, 334] on span "Completed Seminars" at bounding box center [197, 338] width 183 height 27
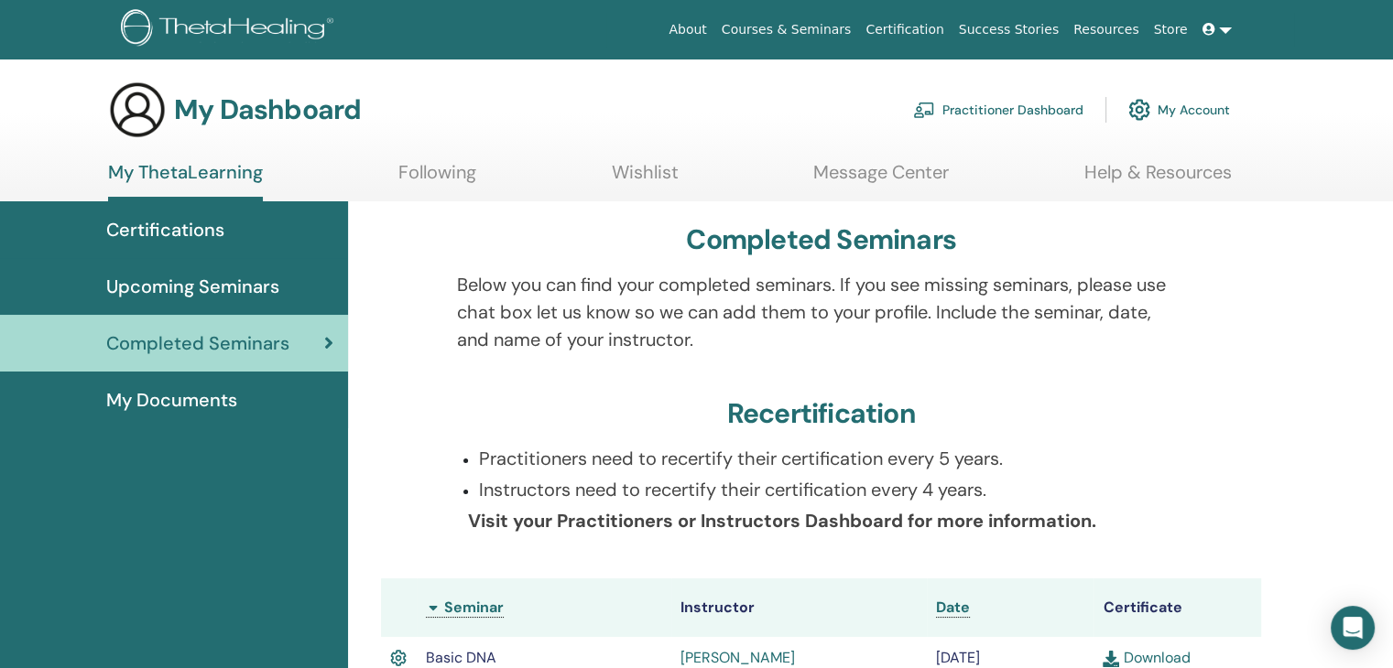
click at [177, 281] on span "Upcoming Seminars" at bounding box center [192, 286] width 173 height 27
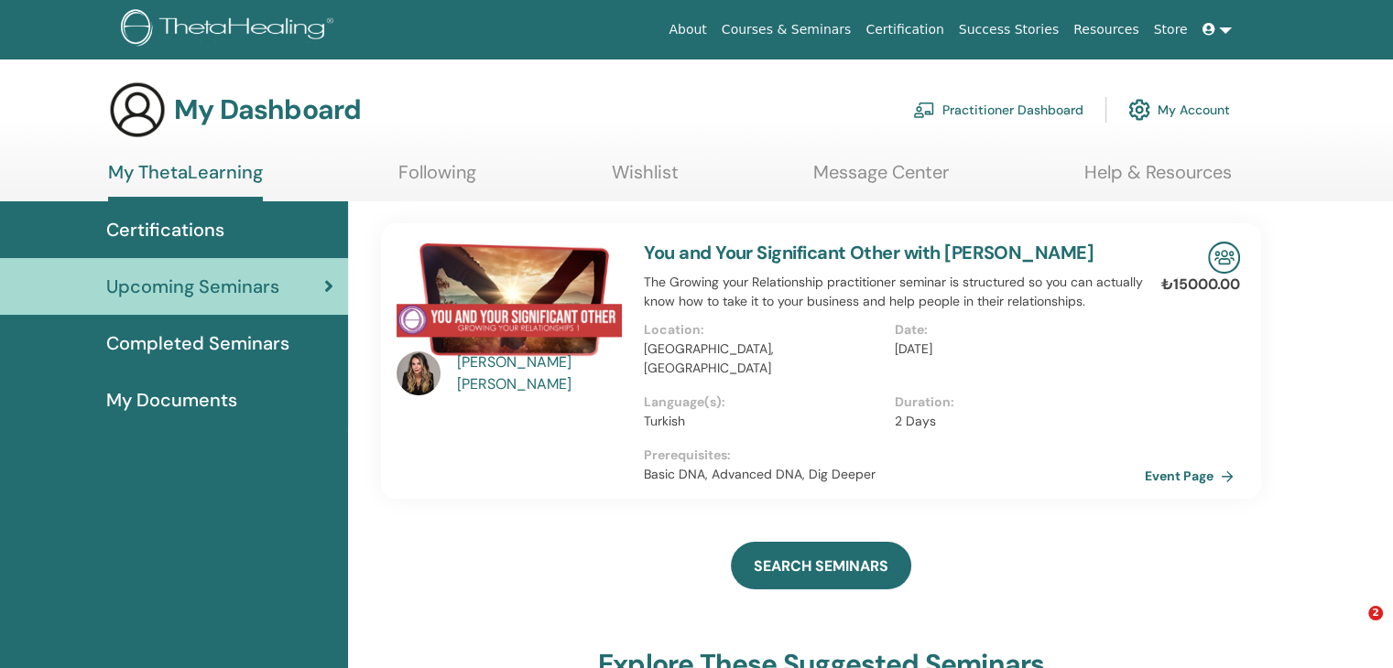
click at [163, 222] on span "Certifications" at bounding box center [165, 229] width 118 height 27
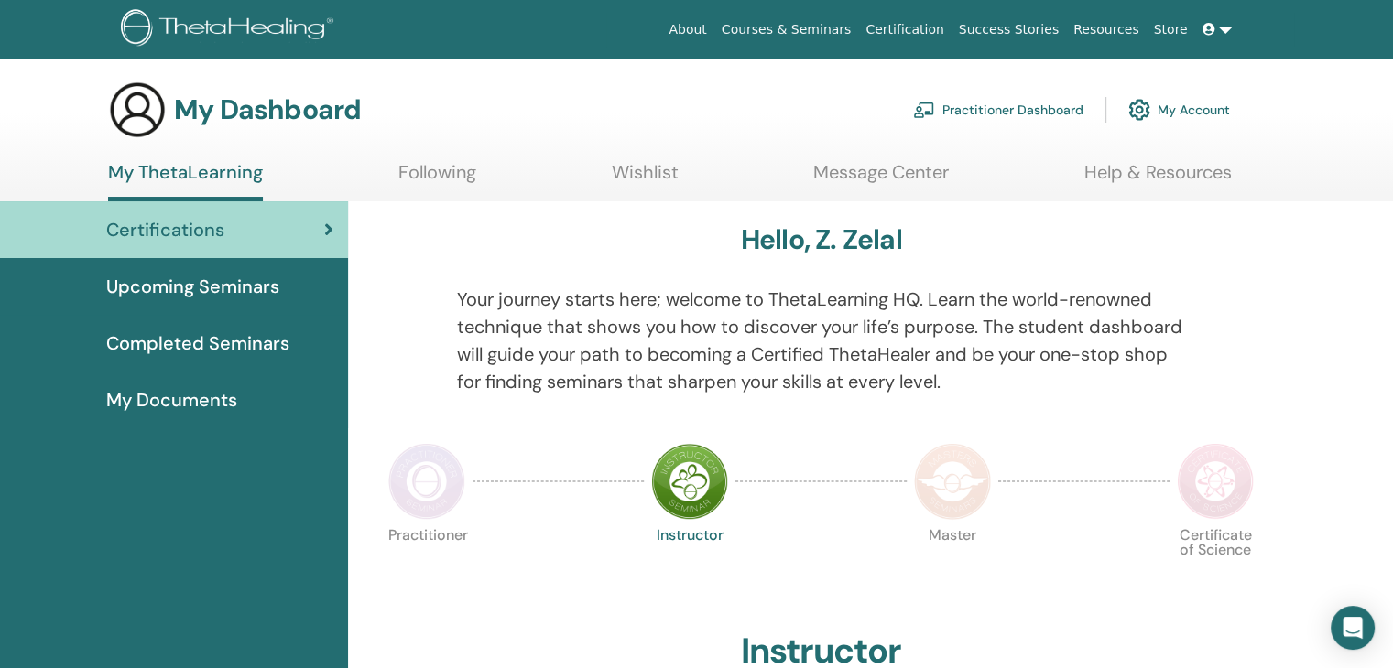
drag, startPoint x: 0, startPoint y: 0, endPoint x: 166, endPoint y: 281, distance: 326.3
click at [166, 281] on span "Upcoming Seminars" at bounding box center [192, 286] width 173 height 27
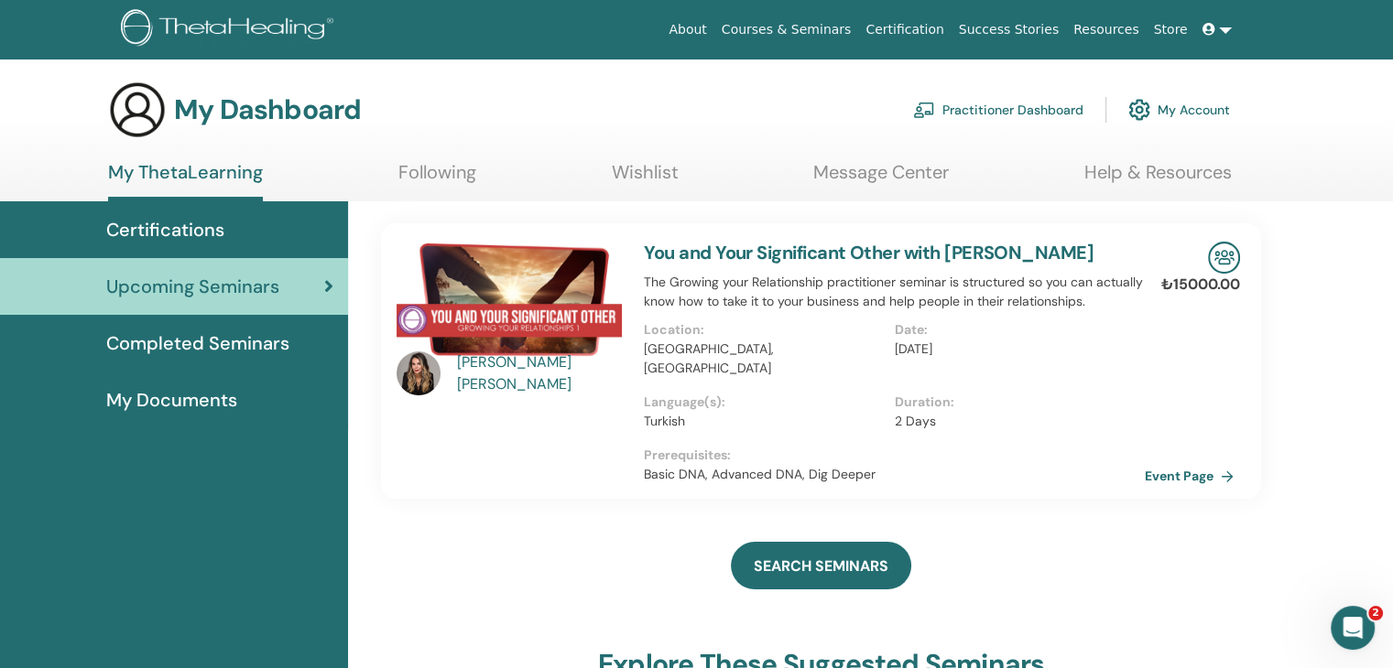
click at [476, 290] on img at bounding box center [508, 299] width 225 height 115
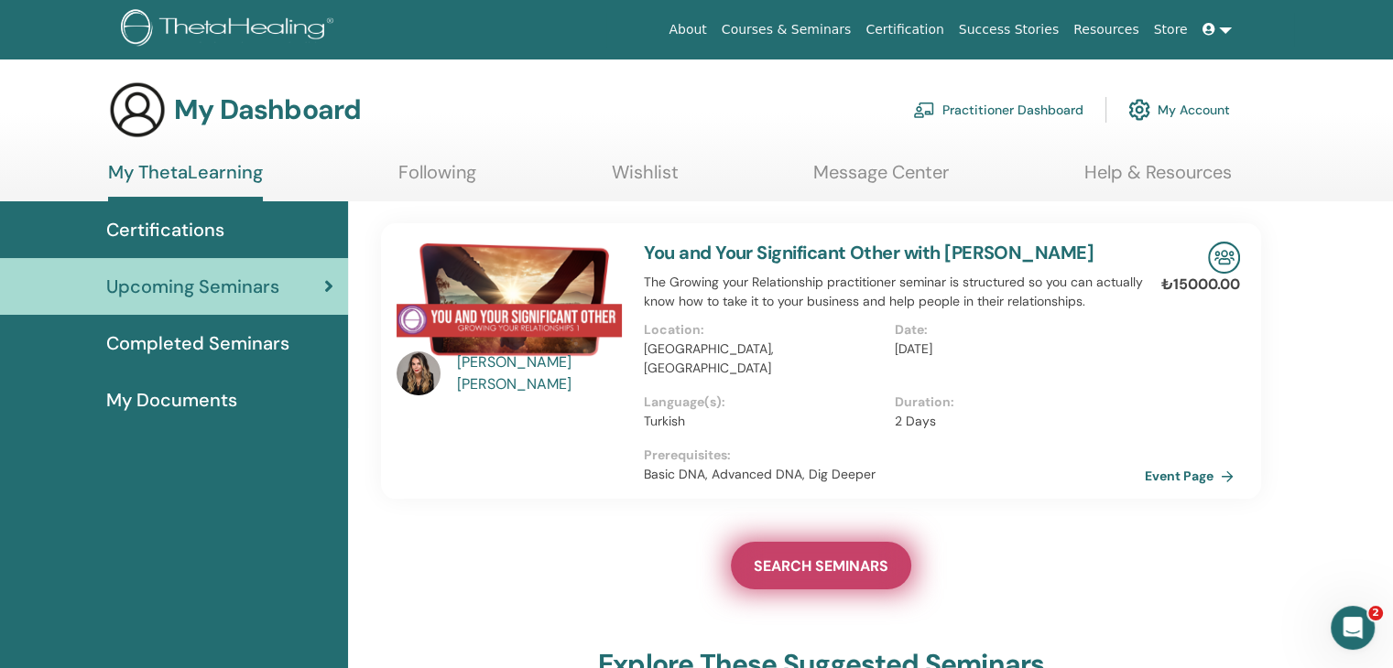
click at [809, 561] on span "SEARCH SEMINARS" at bounding box center [820, 566] width 135 height 19
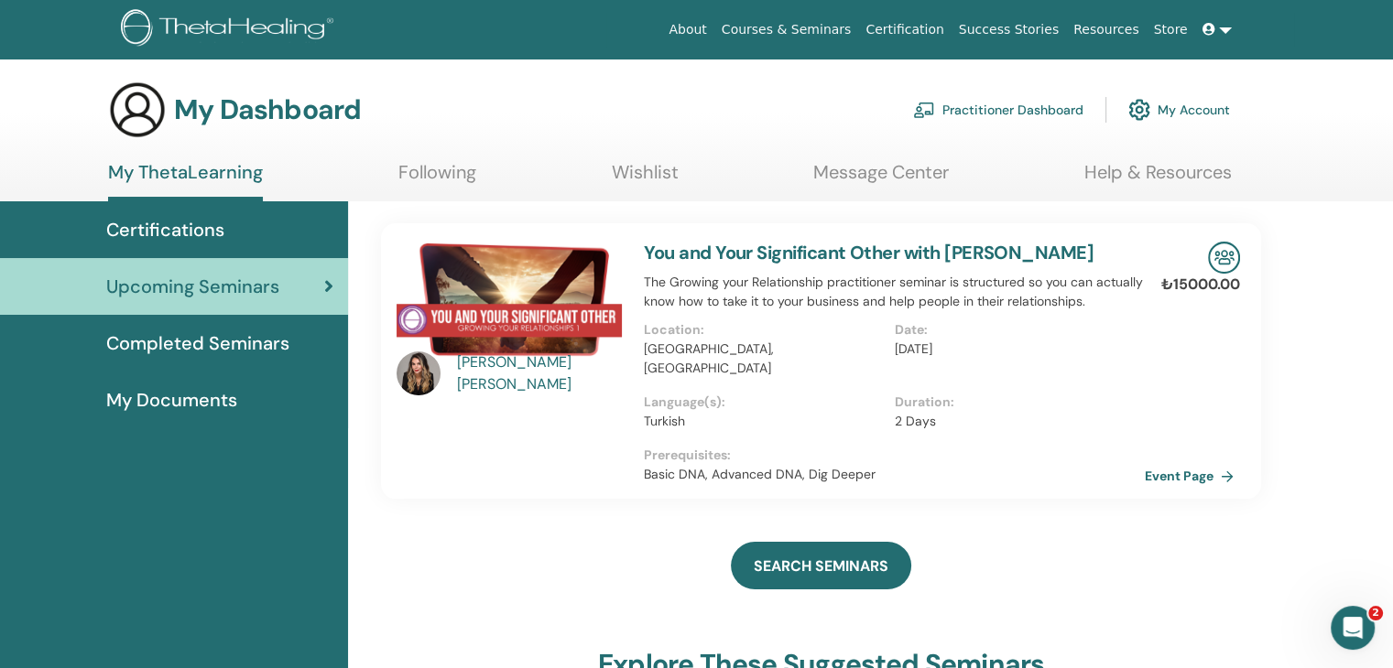
click at [926, 169] on link "Message Center" at bounding box center [881, 179] width 136 height 36
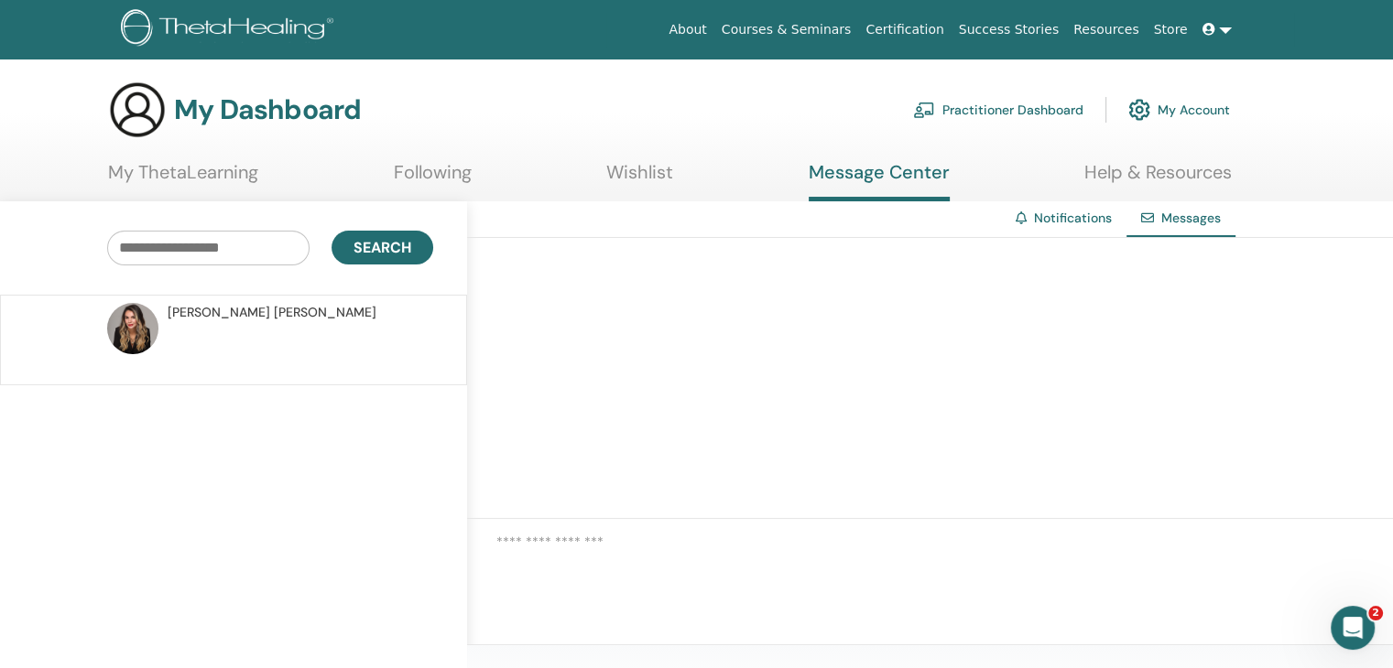
click at [176, 173] on link "My ThetaLearning" at bounding box center [183, 179] width 150 height 36
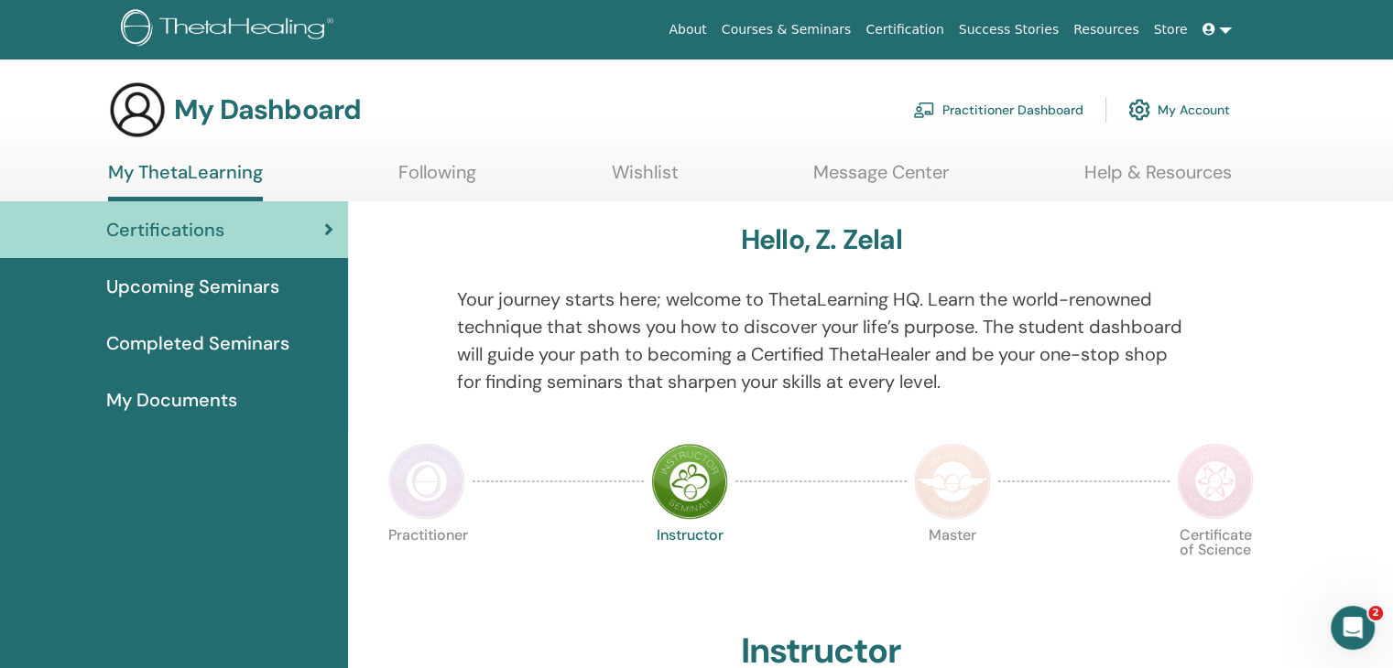
click at [184, 287] on span "Upcoming Seminars" at bounding box center [192, 286] width 173 height 27
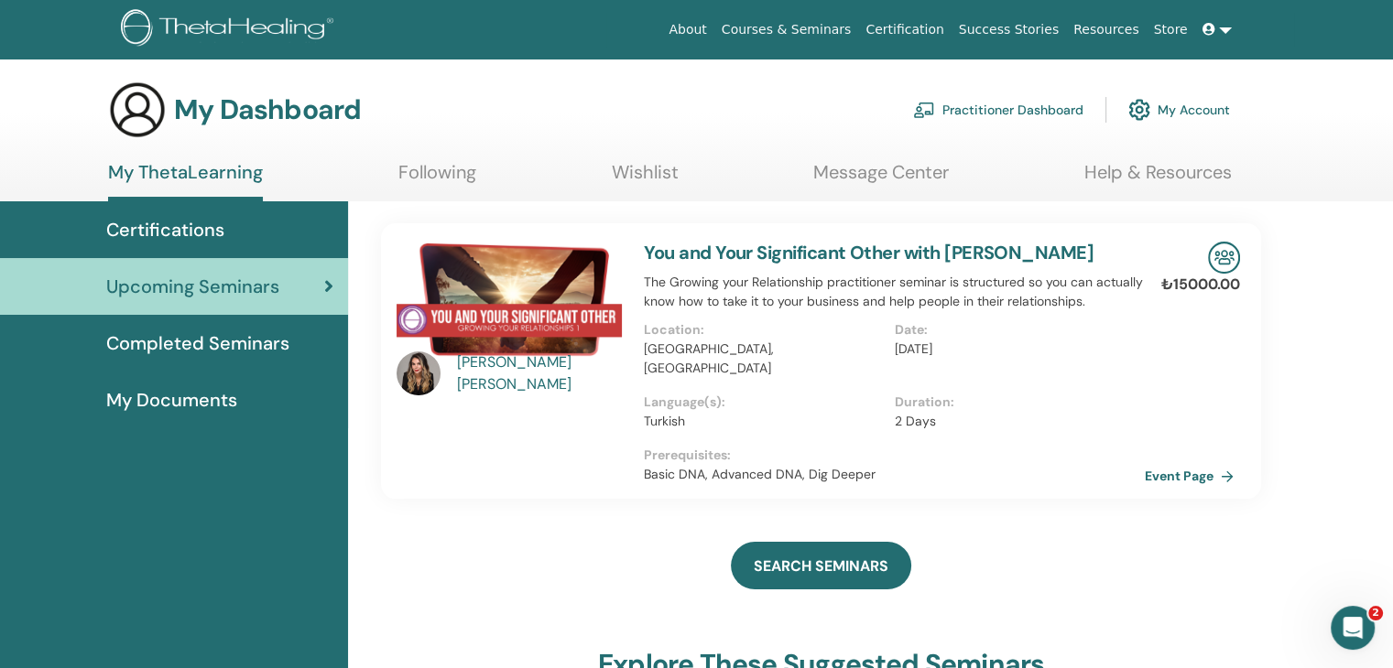
click at [471, 298] on img at bounding box center [508, 299] width 225 height 115
click at [553, 262] on img at bounding box center [508, 299] width 225 height 115
click at [795, 248] on link "You and Your Significant Other with [PERSON_NAME]" at bounding box center [869, 253] width 450 height 24
click at [1182, 481] on link "Event Page" at bounding box center [1195, 475] width 96 height 27
